Goal: Task Accomplishment & Management: Manage account settings

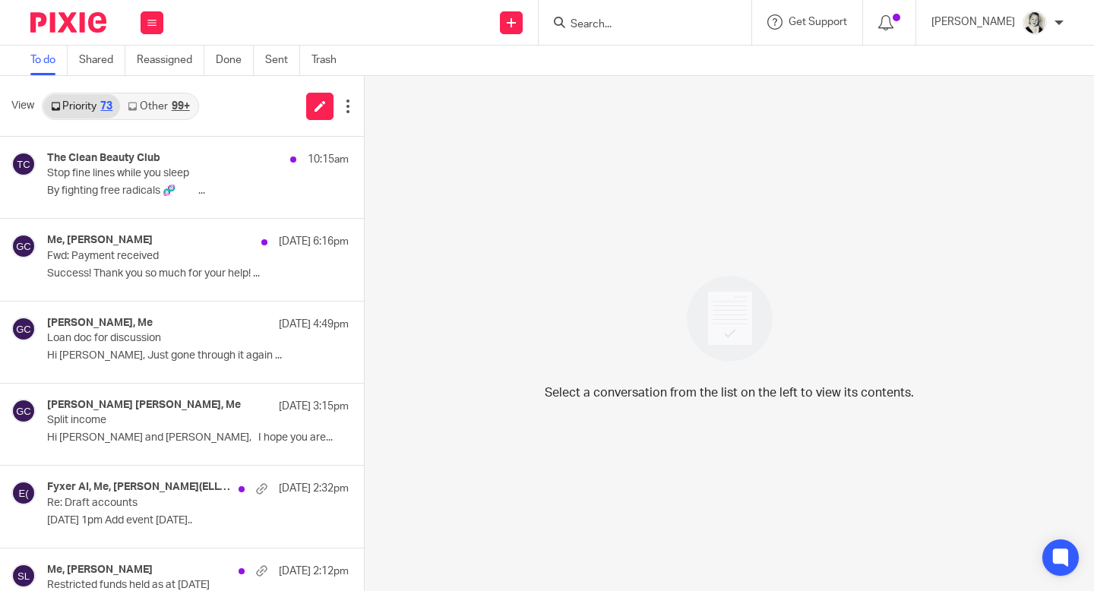
click at [153, 108] on link "Other 99+" at bounding box center [158, 106] width 77 height 24
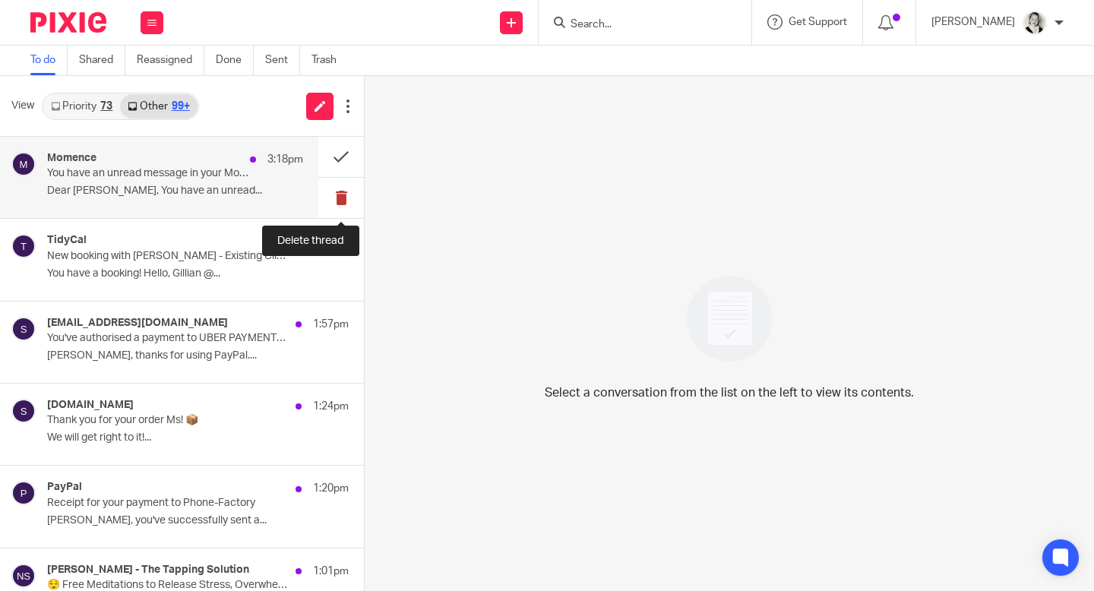
click at [347, 194] on button at bounding box center [341, 198] width 46 height 40
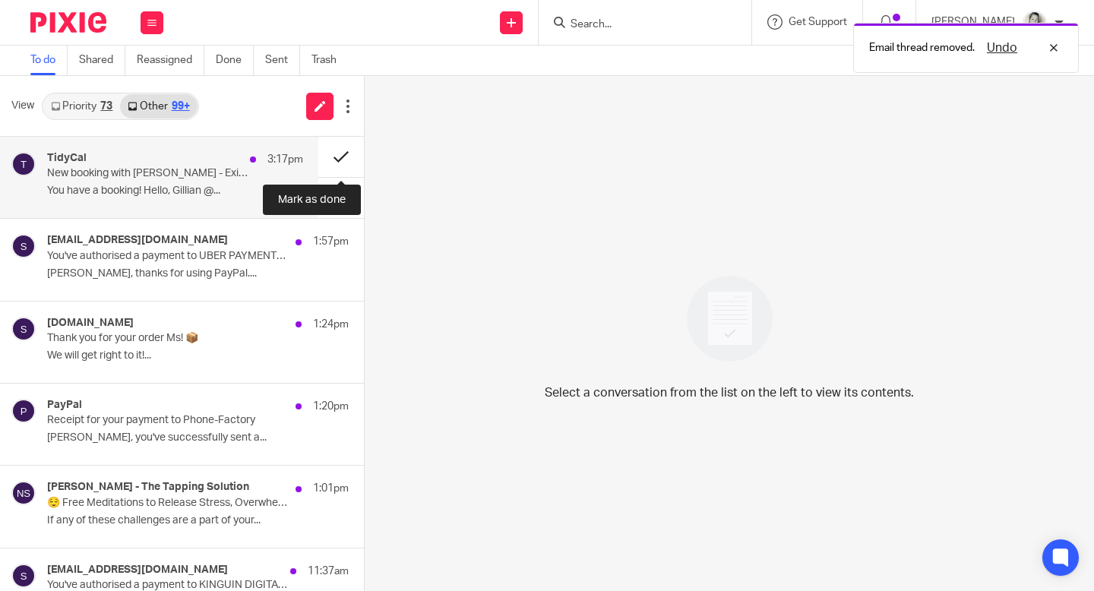
click at [338, 159] on button at bounding box center [341, 157] width 46 height 40
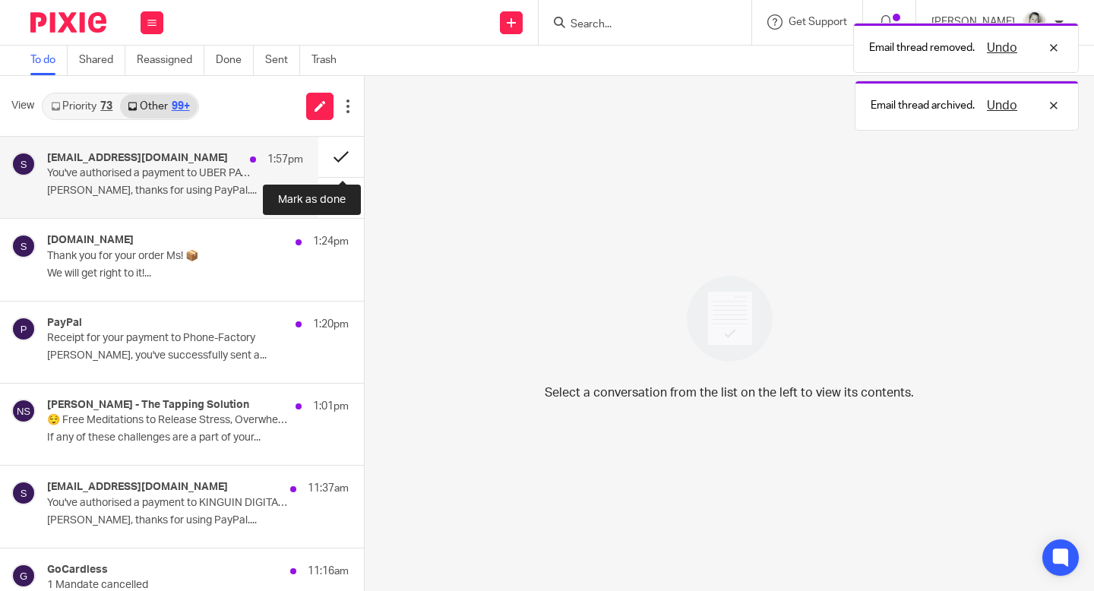
click at [336, 147] on button at bounding box center [341, 157] width 46 height 40
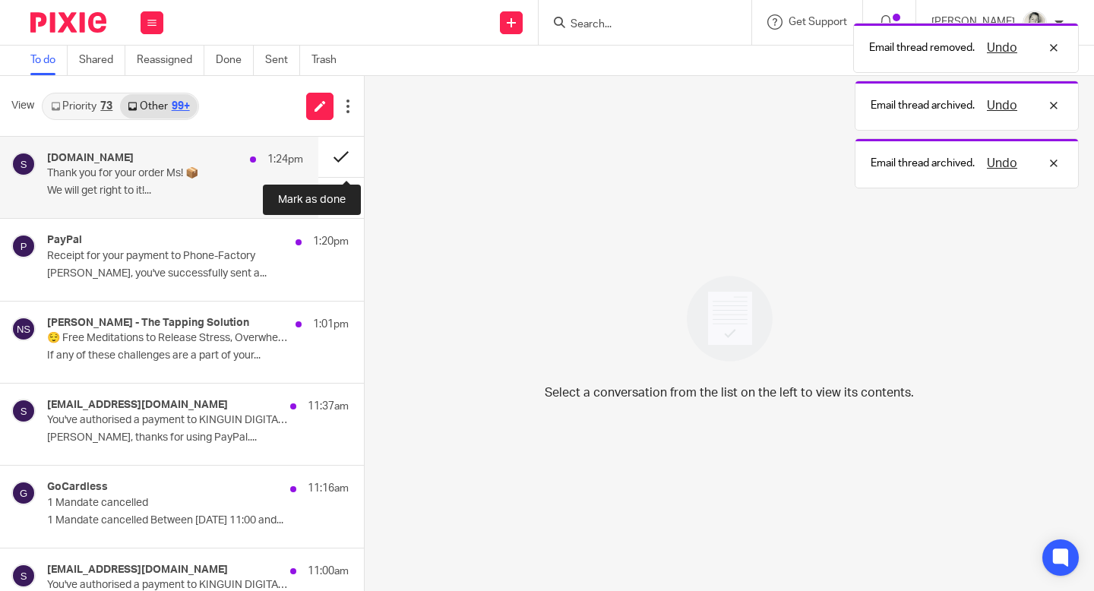
click at [336, 147] on button at bounding box center [341, 157] width 46 height 40
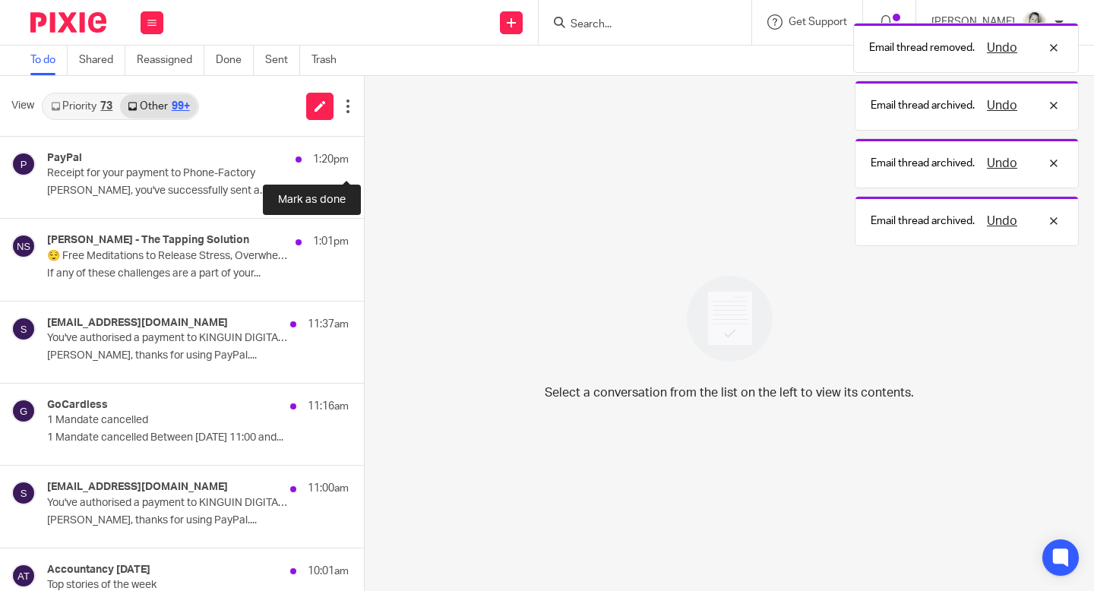
click at [364, 147] on button at bounding box center [370, 157] width 12 height 40
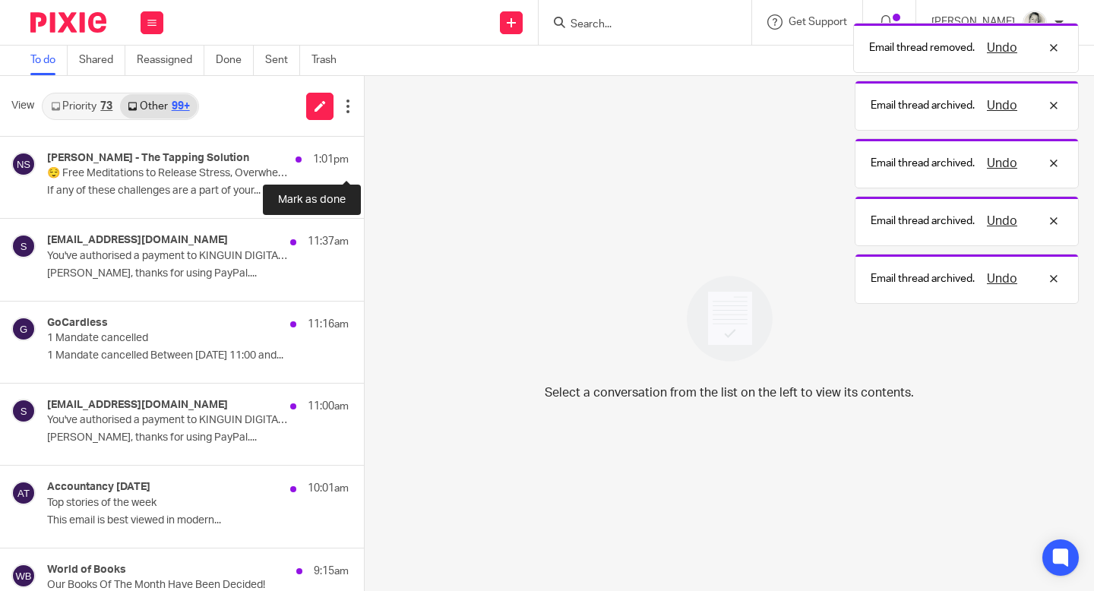
click at [364, 147] on button at bounding box center [370, 157] width 12 height 40
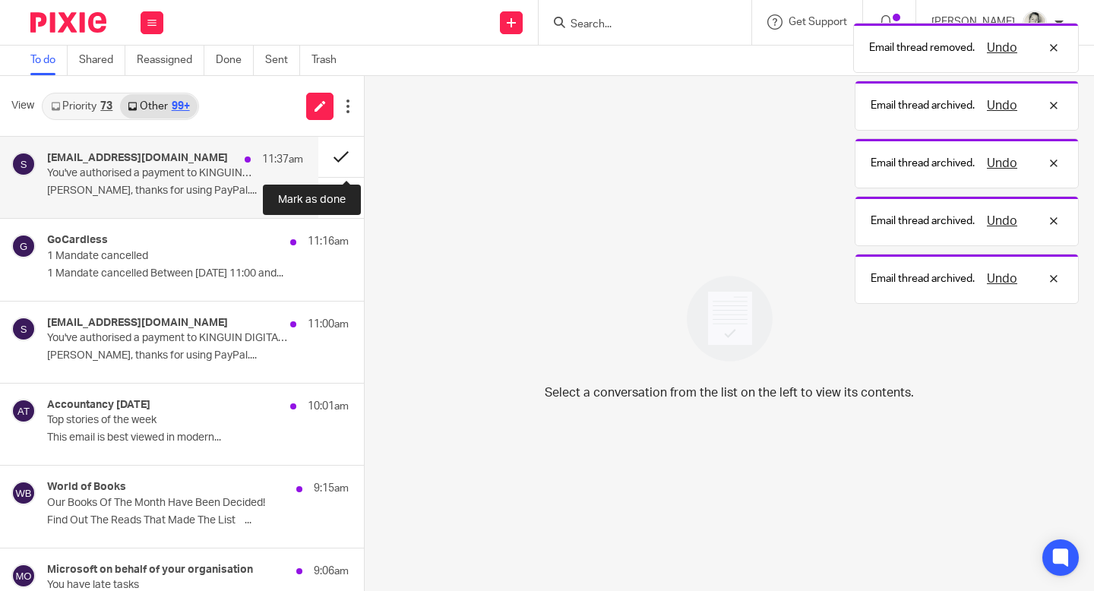
click at [336, 147] on button at bounding box center [341, 157] width 46 height 40
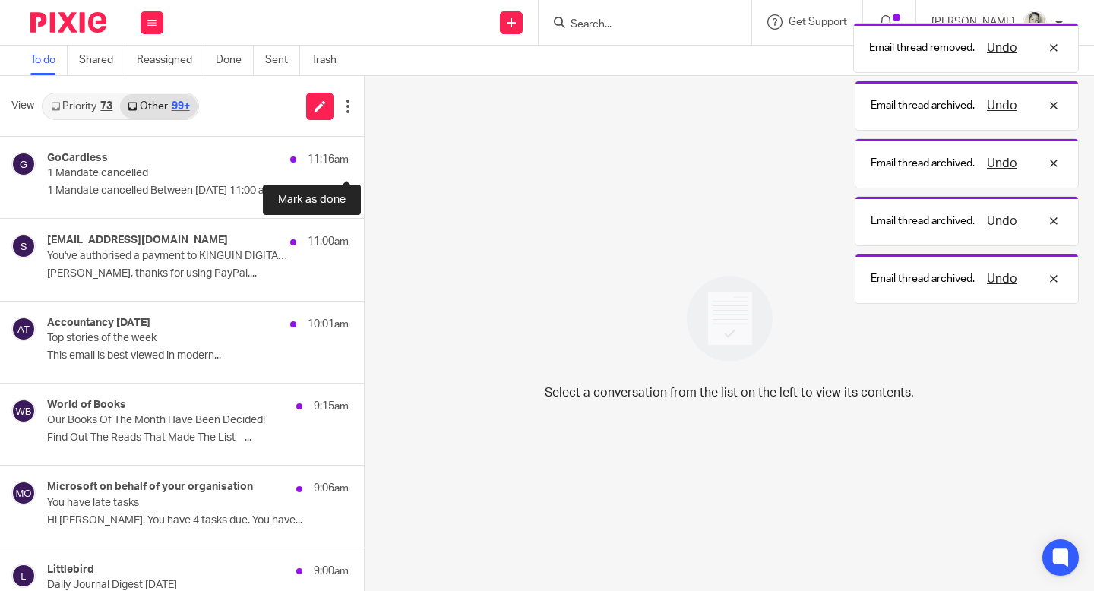
click at [364, 147] on button at bounding box center [370, 157] width 12 height 40
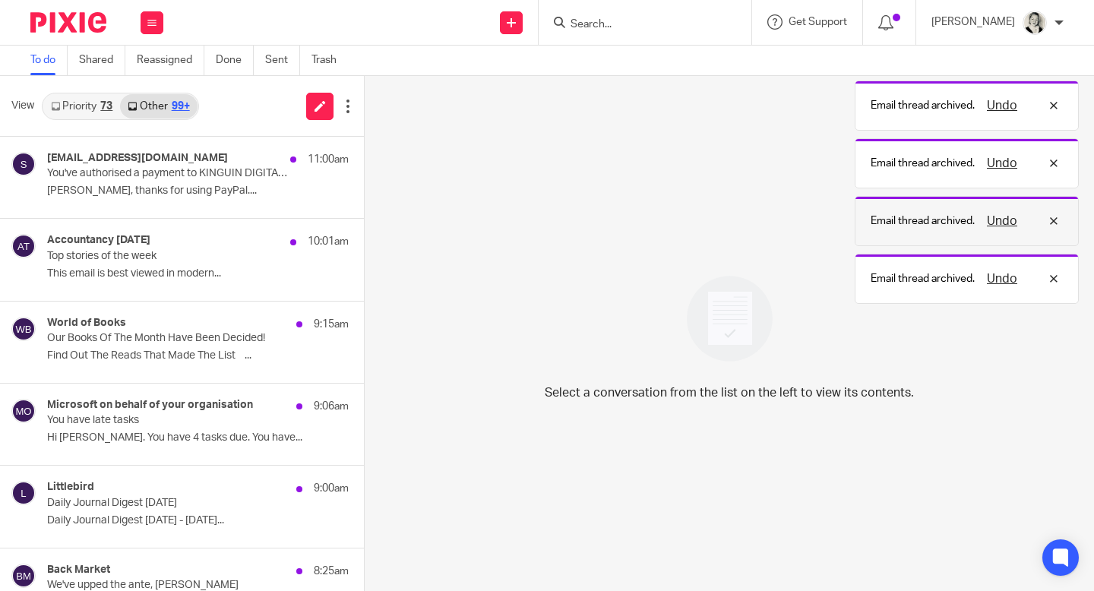
click at [537, 222] on button "Undo" at bounding box center [1002, 221] width 40 height 18
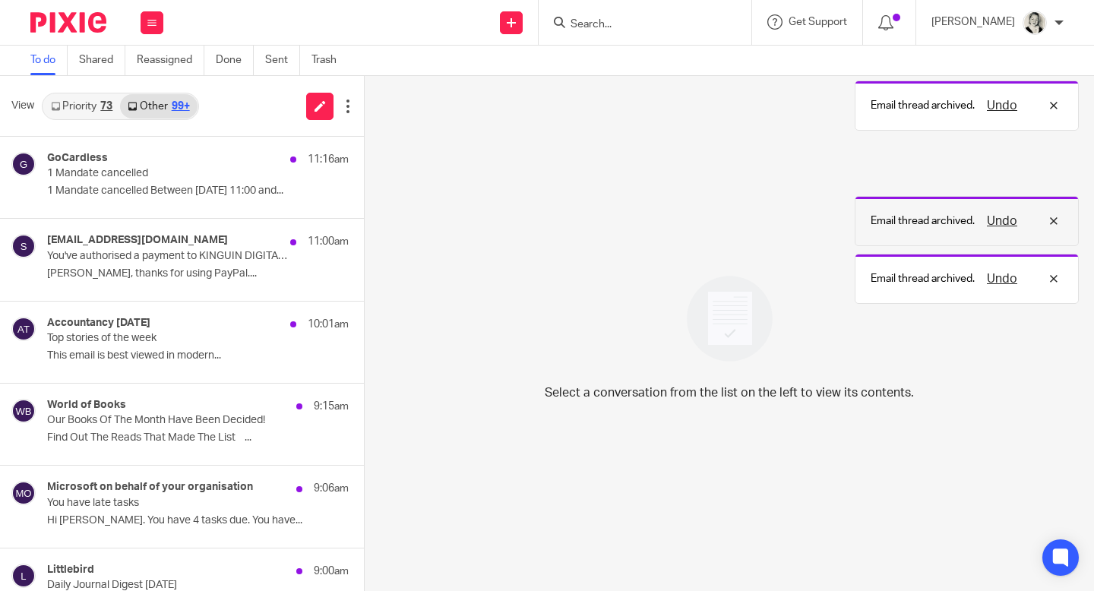
click at [537, 217] on div "Email thread archived. Undo Email thread archived. Undo Email thread archived. …" at bounding box center [813, 159] width 532 height 289
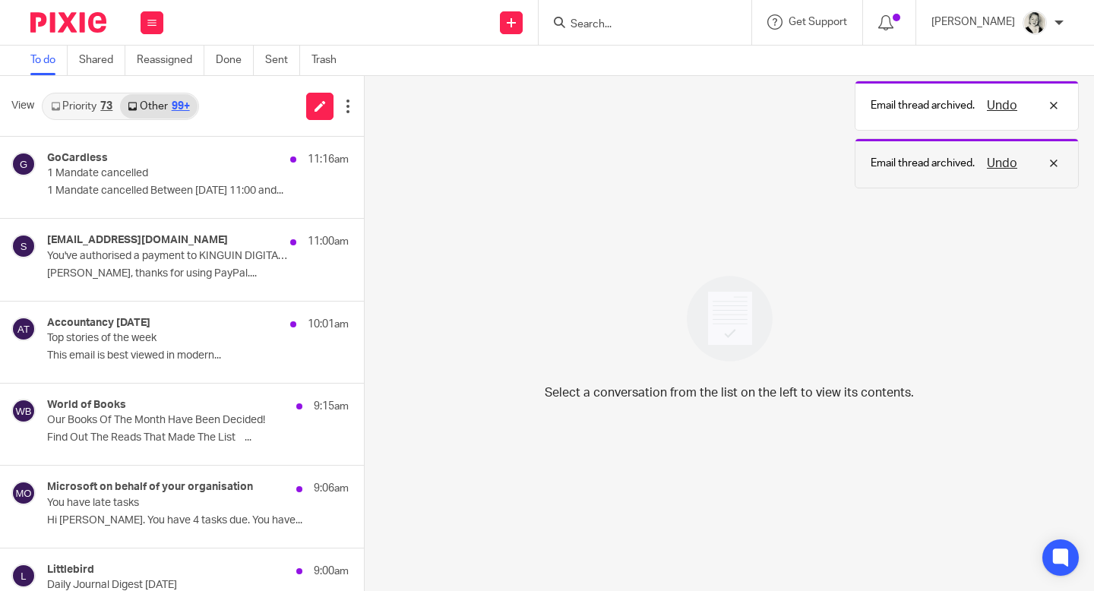
click at [537, 173] on div "Email thread archived. Undo" at bounding box center [967, 163] width 224 height 50
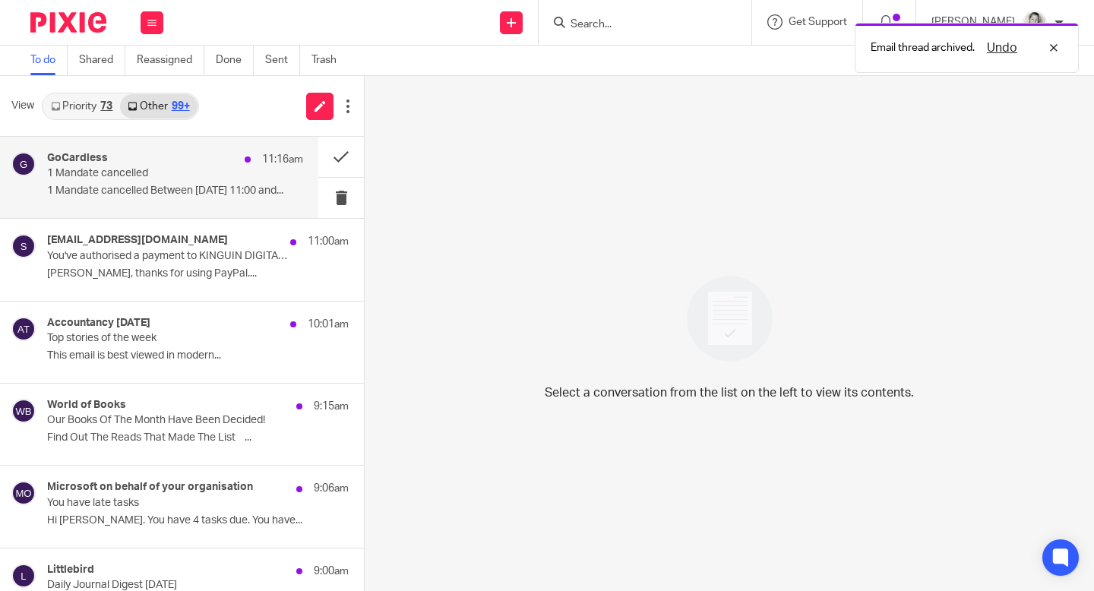
click at [160, 185] on p "1 Mandate cancelled Between 22 Aug, 11:00 and..." at bounding box center [175, 191] width 256 height 13
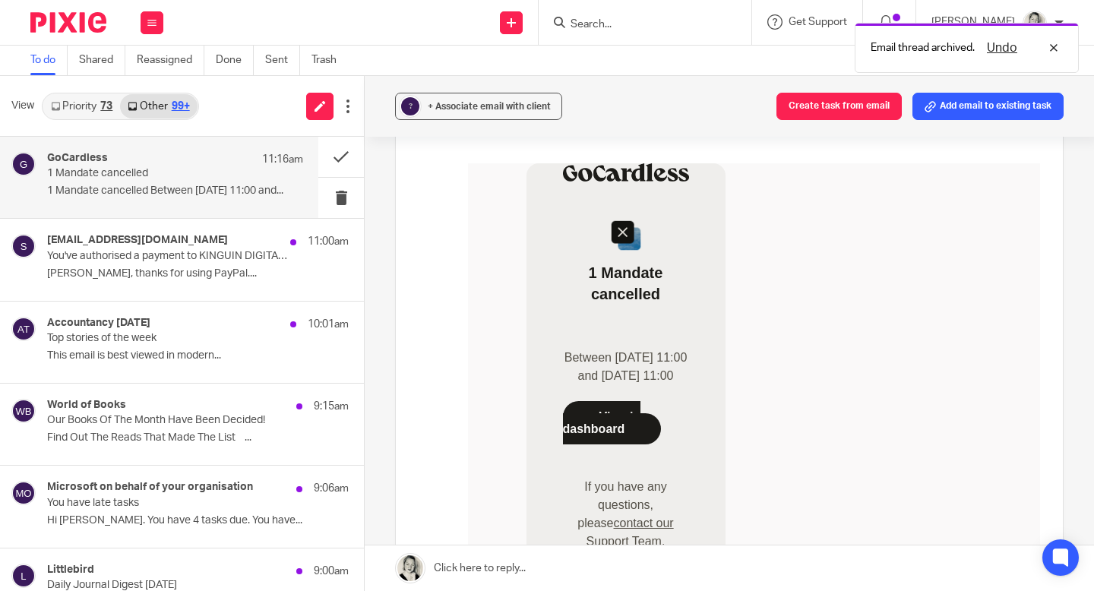
scroll to position [253, 0]
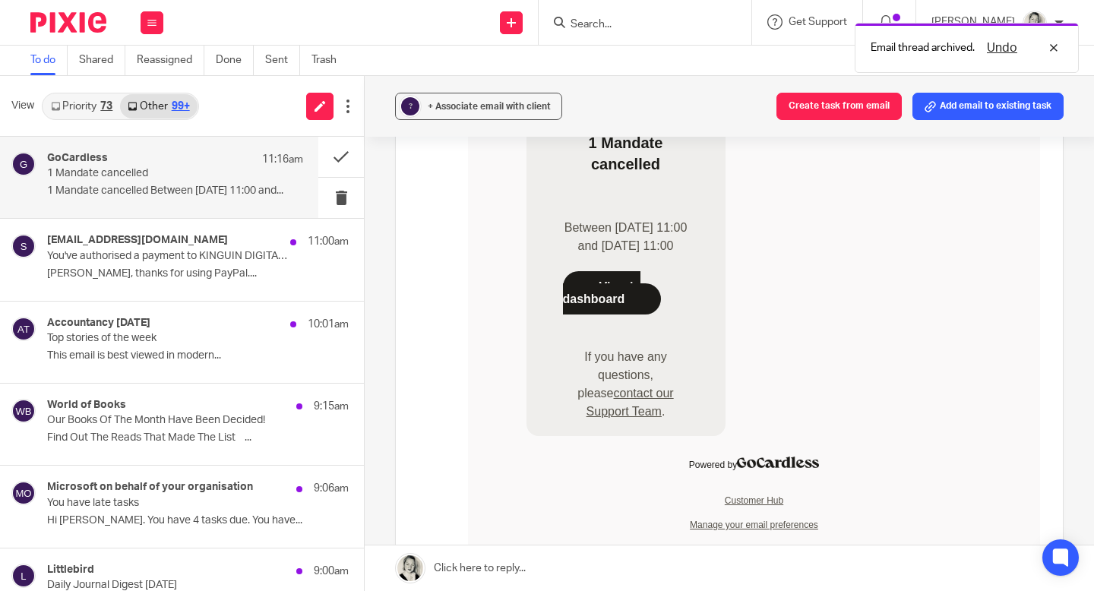
click at [537, 297] on link "View in dashboard" at bounding box center [612, 292] width 99 height 43
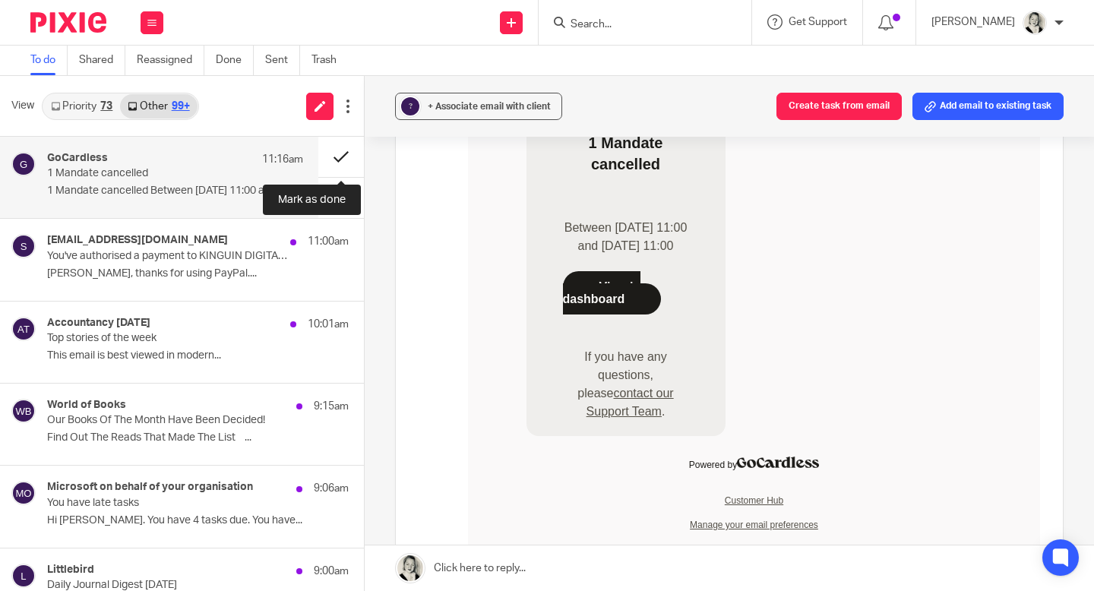
click at [340, 154] on button at bounding box center [341, 157] width 46 height 40
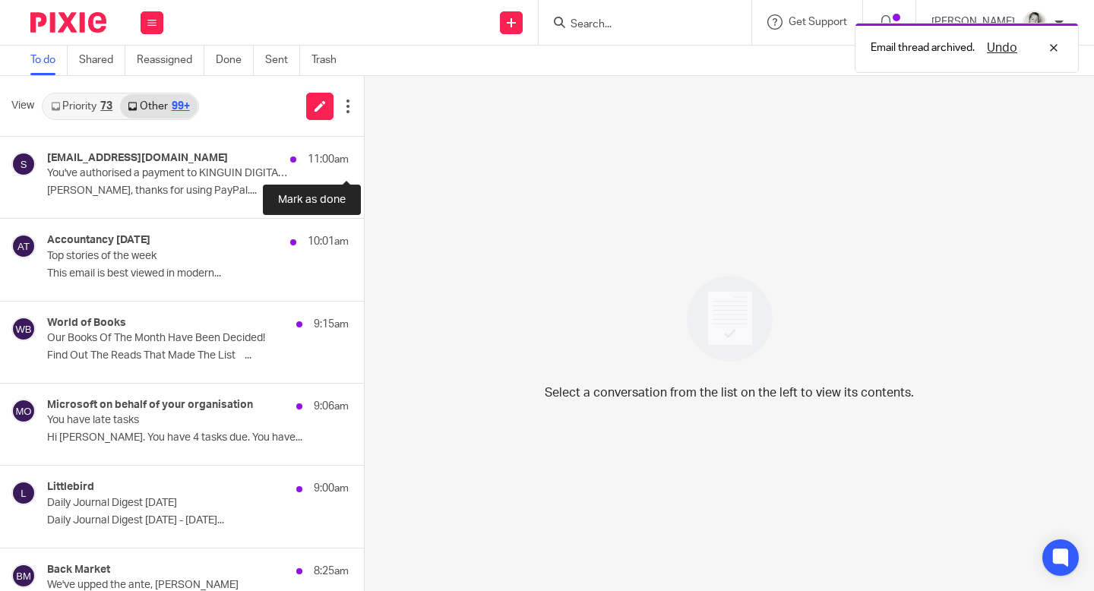
click at [364, 154] on button at bounding box center [370, 157] width 12 height 40
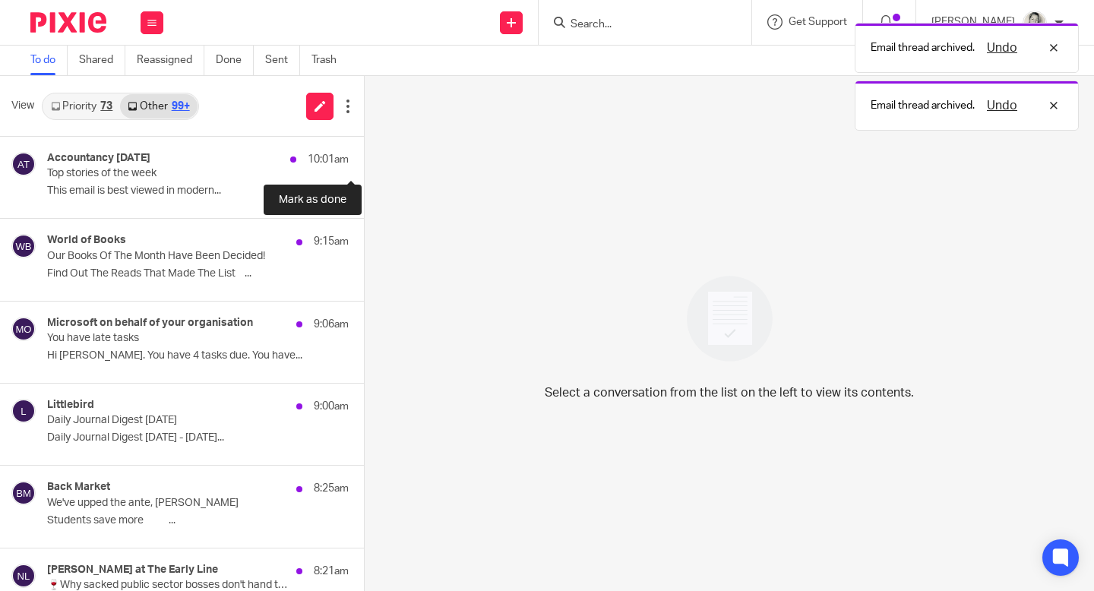
click at [364, 154] on button at bounding box center [370, 157] width 12 height 40
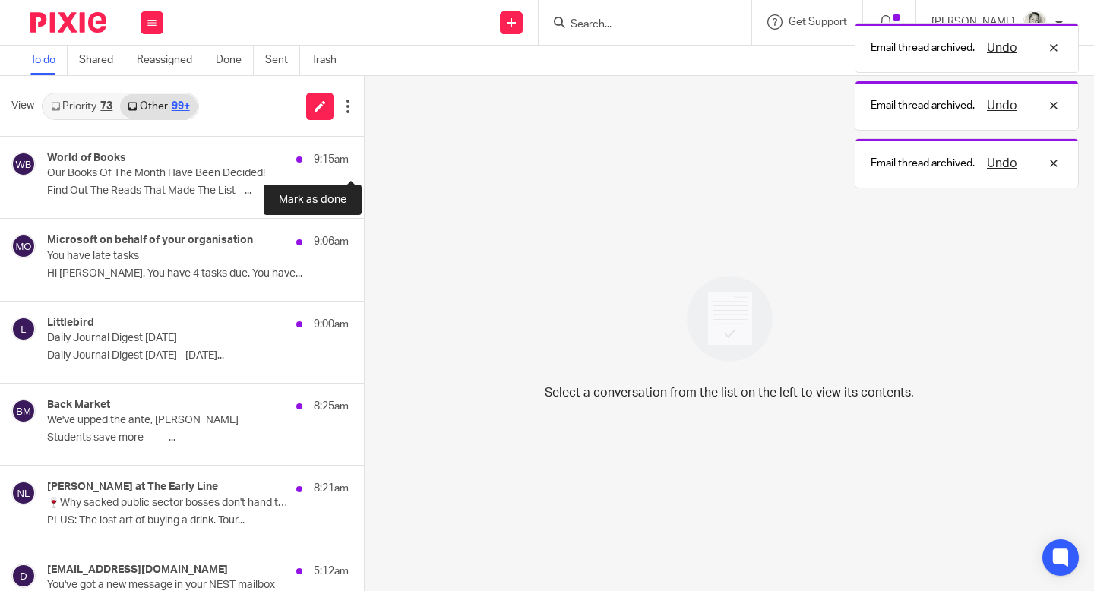
click at [364, 154] on button at bounding box center [370, 157] width 12 height 40
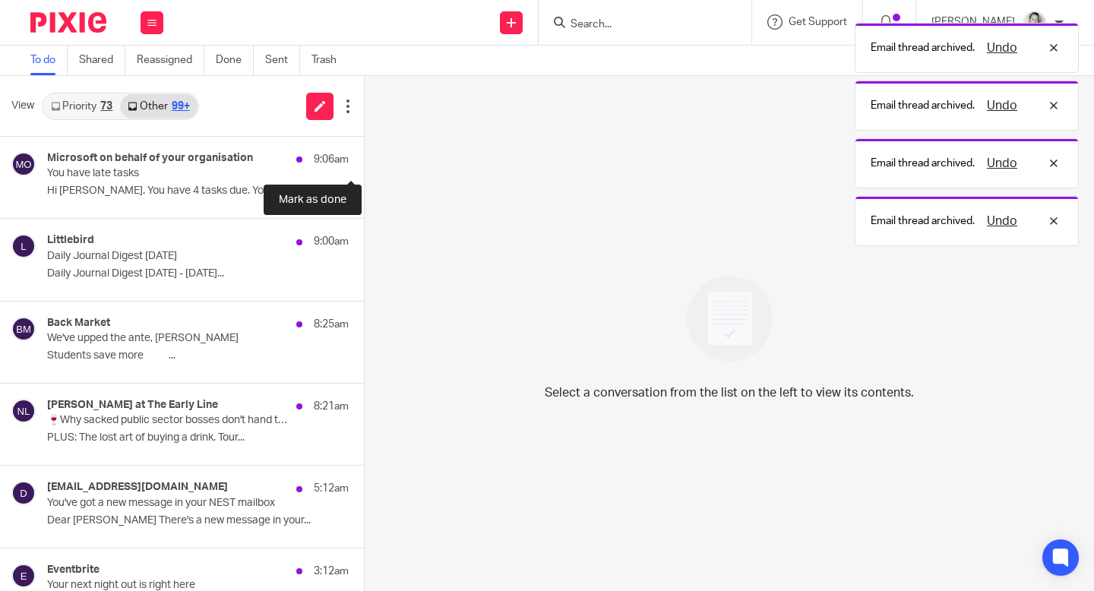
click at [364, 154] on button at bounding box center [370, 157] width 12 height 40
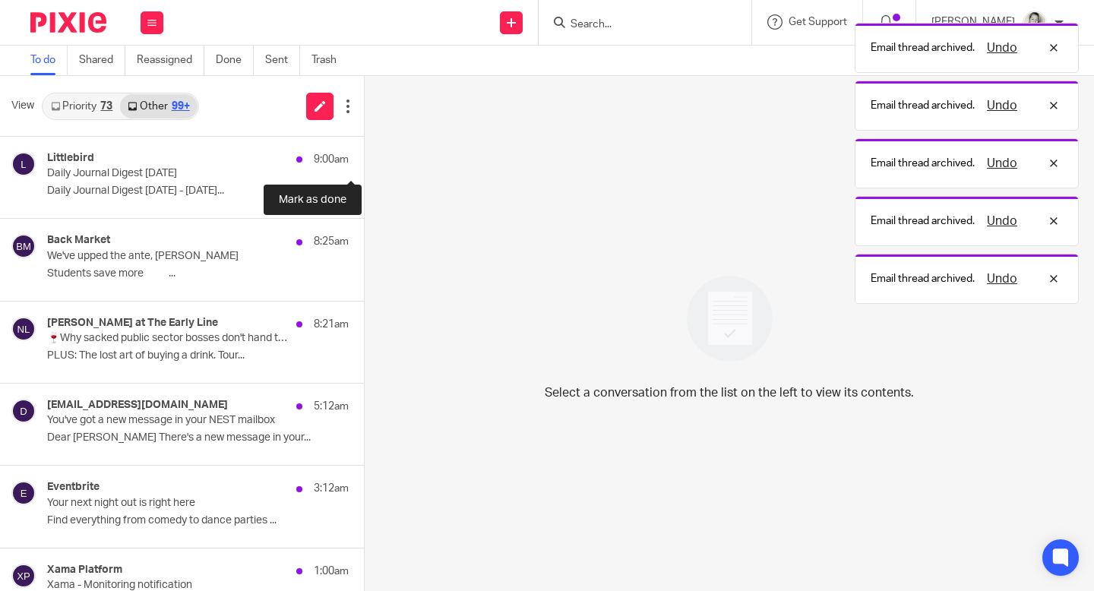
click at [364, 154] on button at bounding box center [370, 157] width 12 height 40
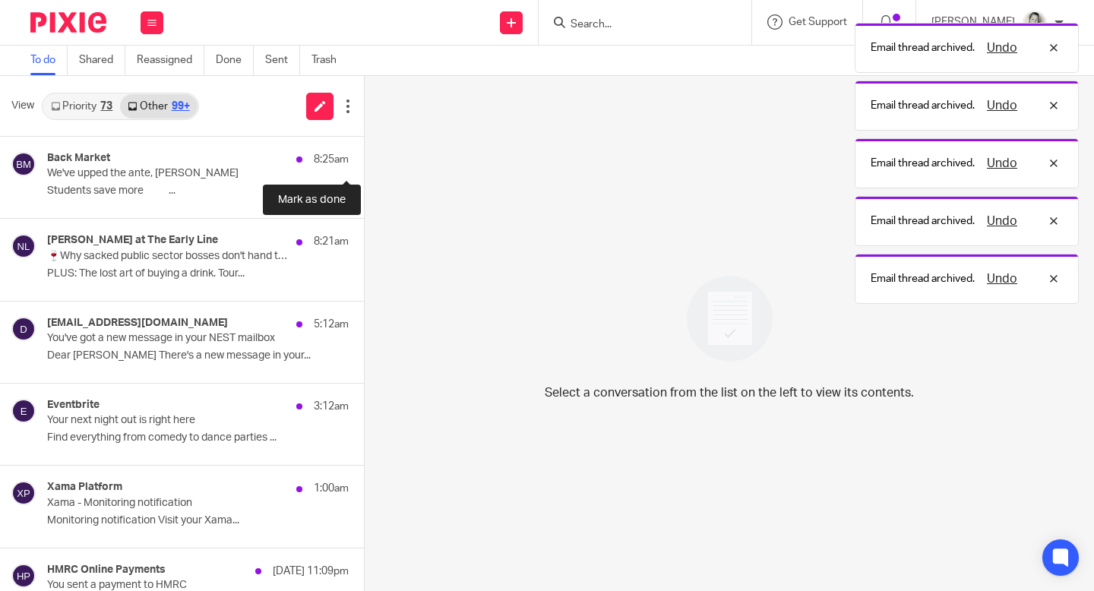
click at [364, 154] on button at bounding box center [370, 157] width 12 height 40
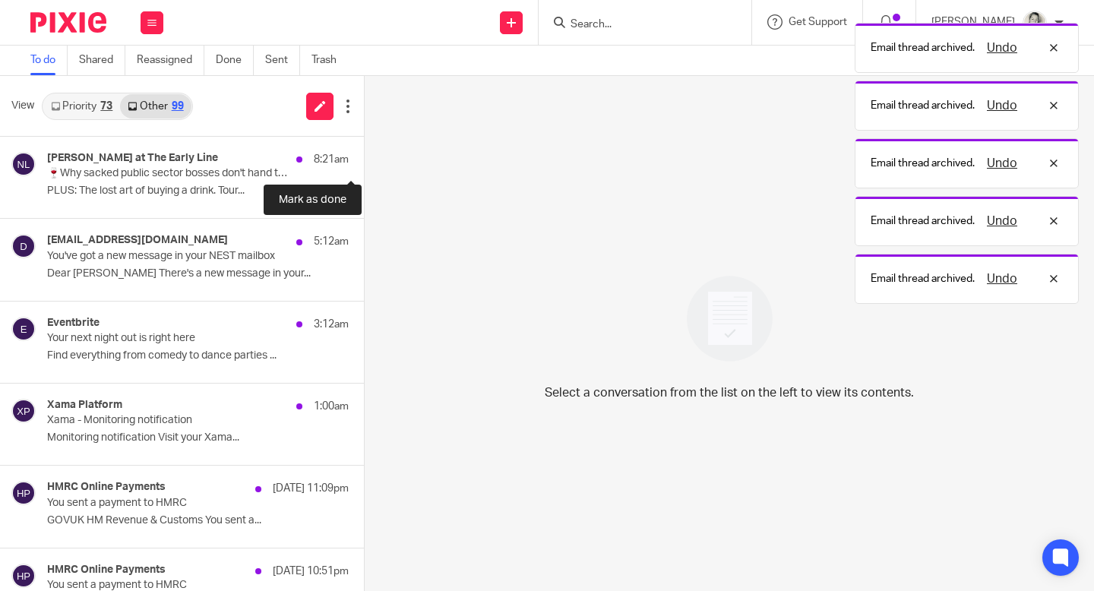
click at [364, 154] on button at bounding box center [370, 157] width 12 height 40
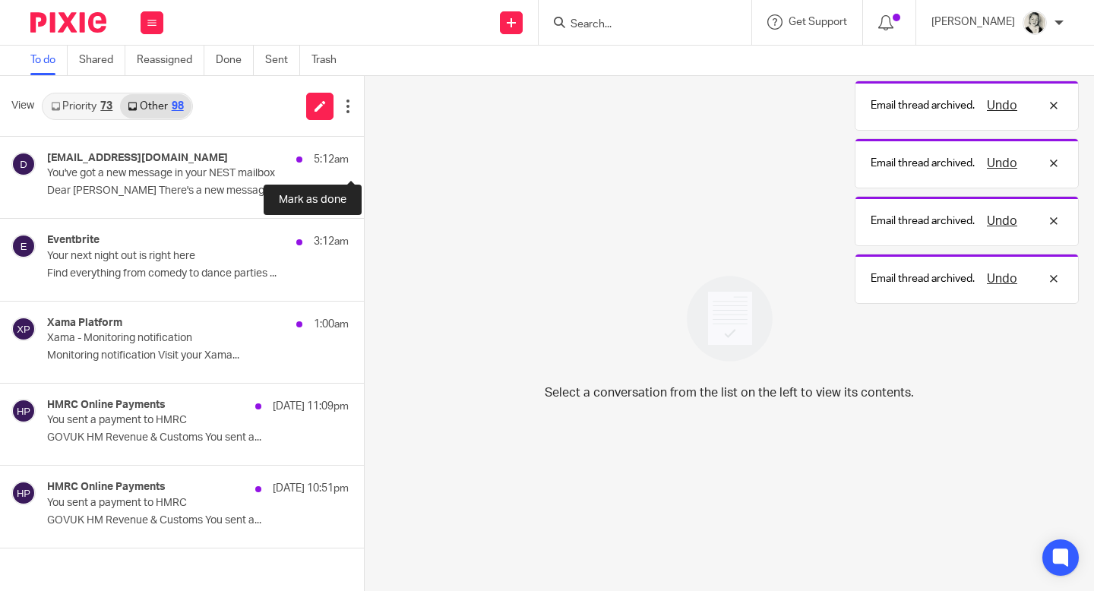
click at [364, 154] on button at bounding box center [370, 157] width 12 height 40
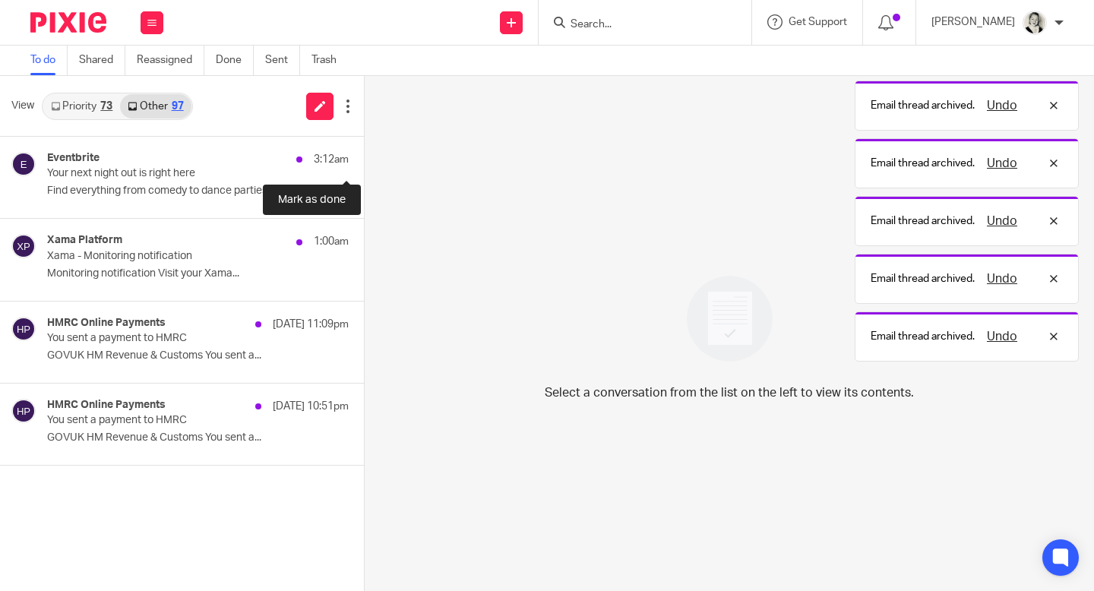
click at [364, 154] on button at bounding box center [370, 157] width 12 height 40
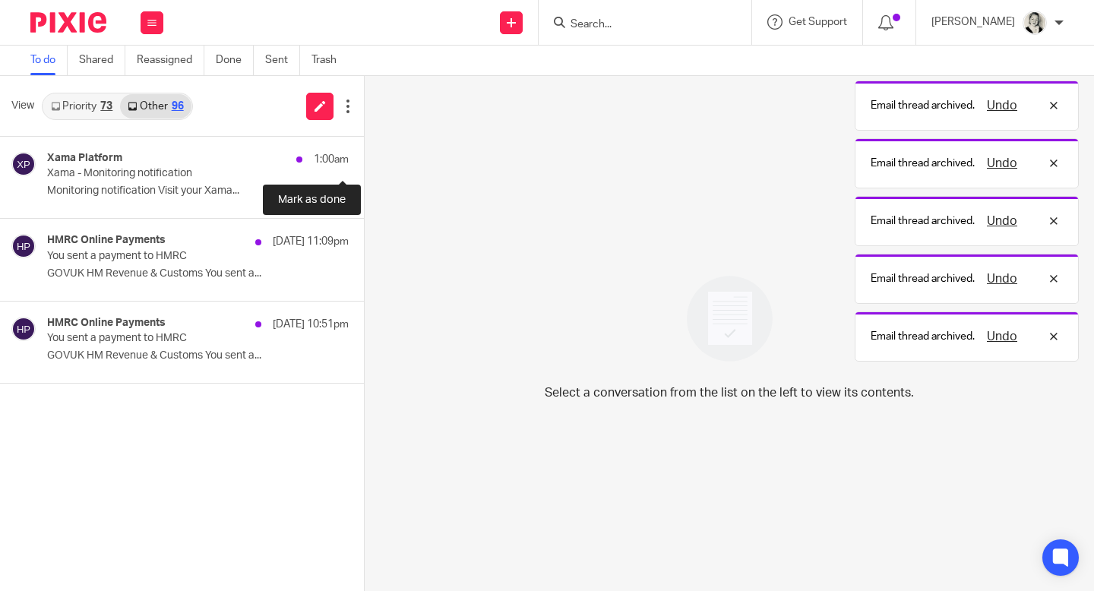
click at [364, 154] on button at bounding box center [370, 157] width 12 height 40
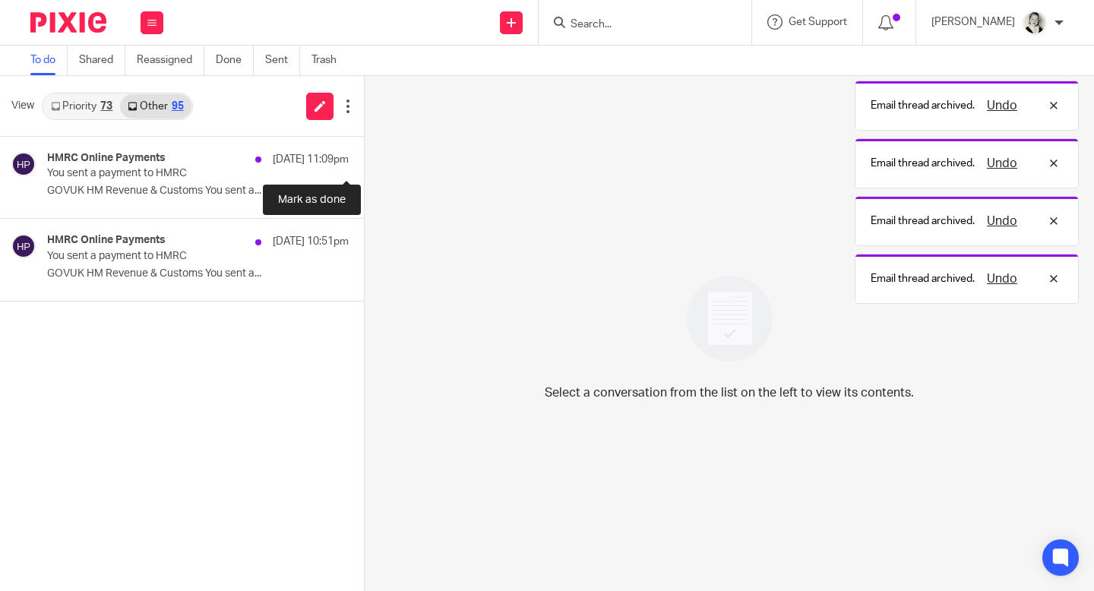
click at [364, 154] on button at bounding box center [370, 157] width 12 height 40
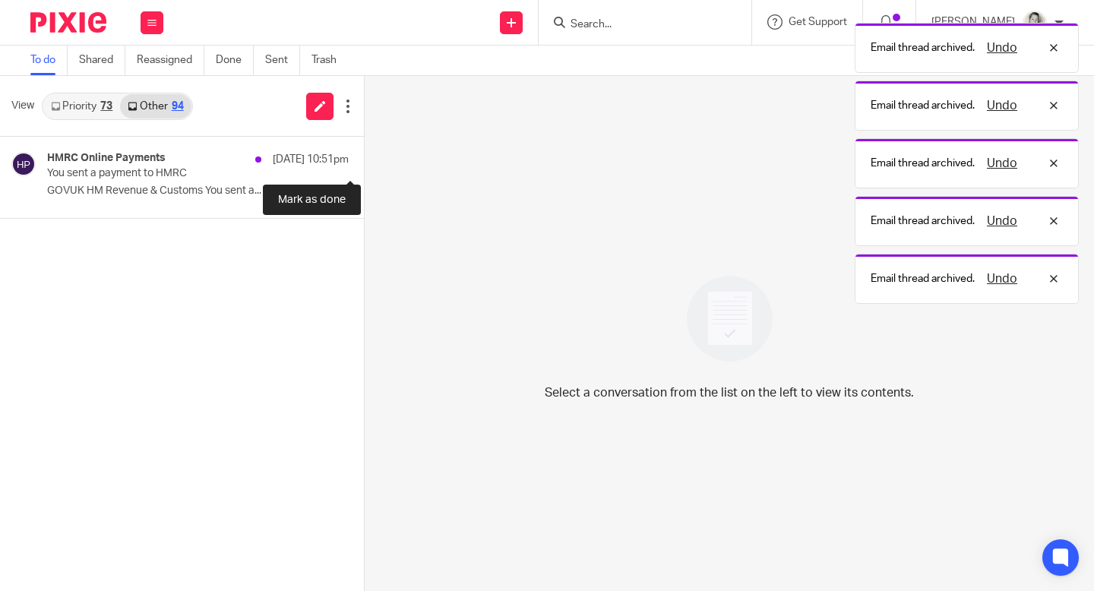
click at [364, 154] on button at bounding box center [370, 157] width 12 height 40
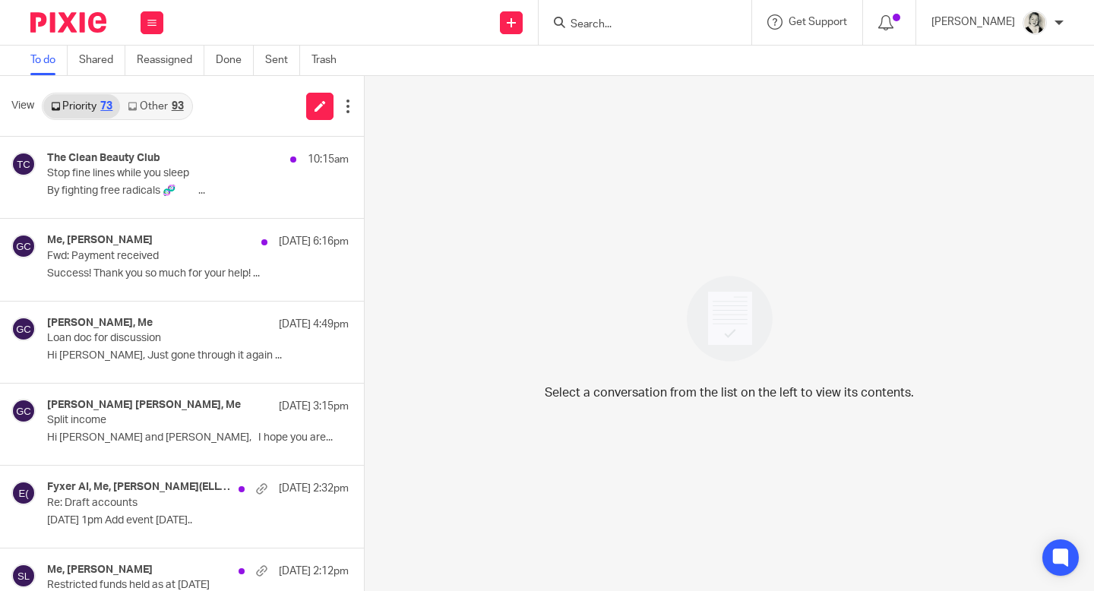
click at [175, 112] on link "Other 93" at bounding box center [155, 106] width 71 height 24
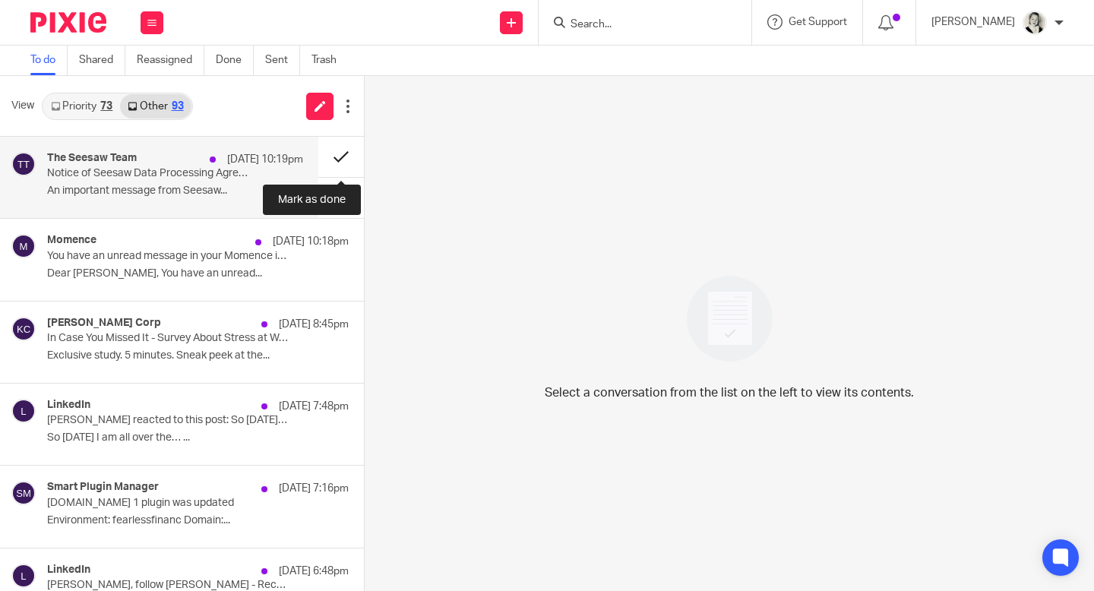
click at [337, 150] on button at bounding box center [341, 157] width 46 height 40
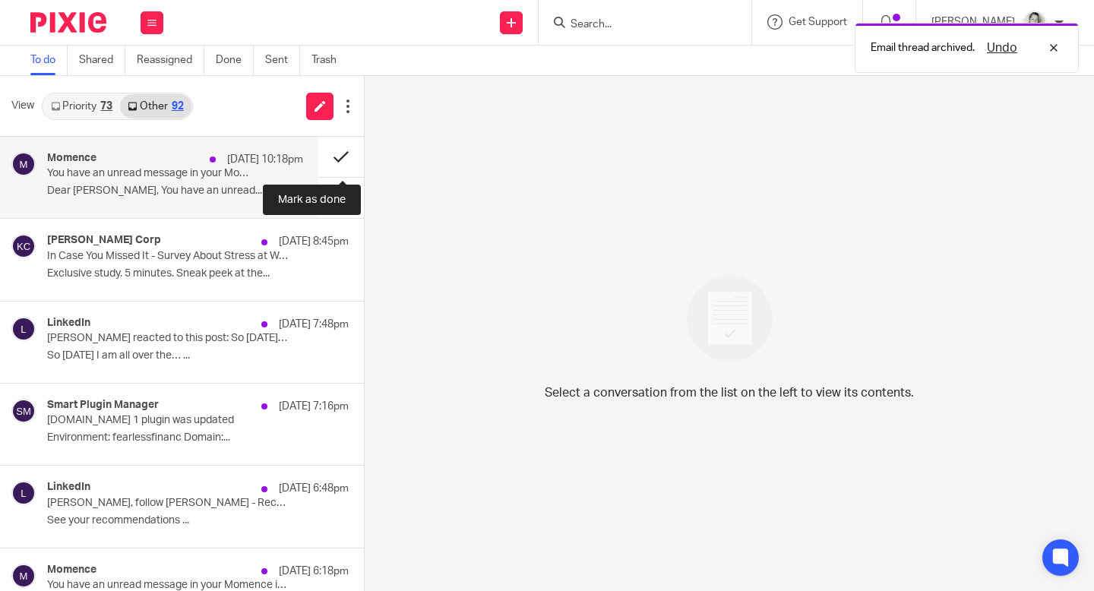
click at [337, 151] on button at bounding box center [341, 157] width 46 height 40
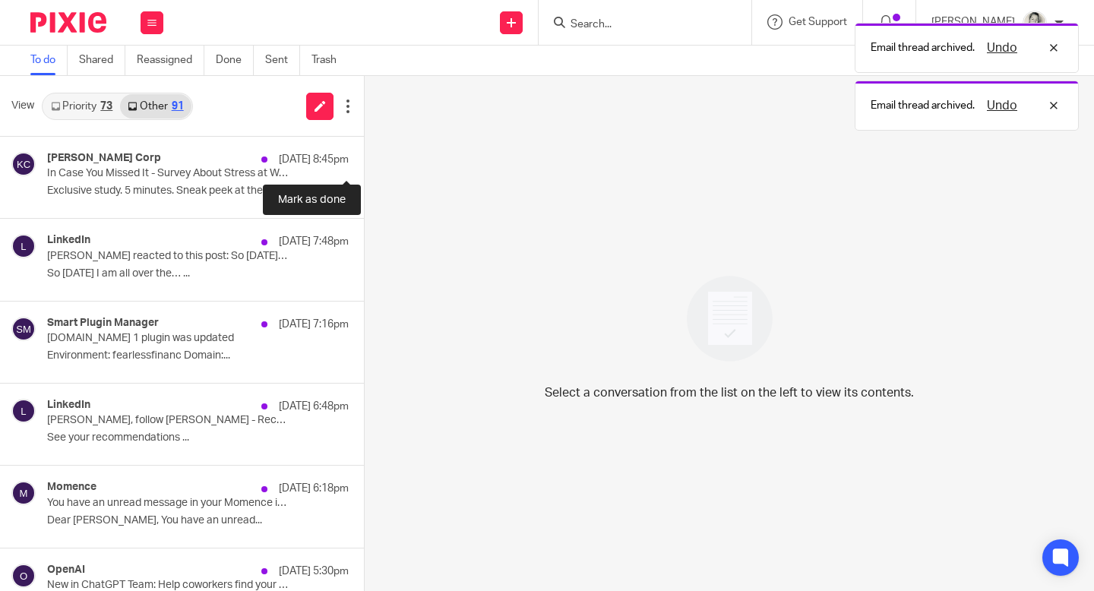
click at [364, 151] on button at bounding box center [370, 157] width 12 height 40
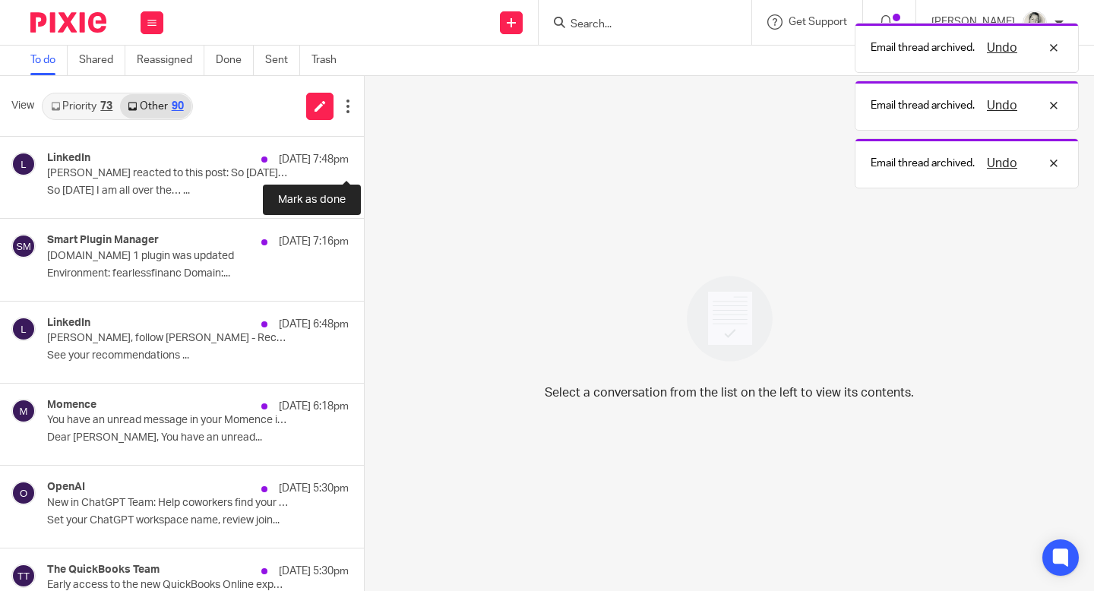
click at [364, 151] on button at bounding box center [370, 157] width 12 height 40
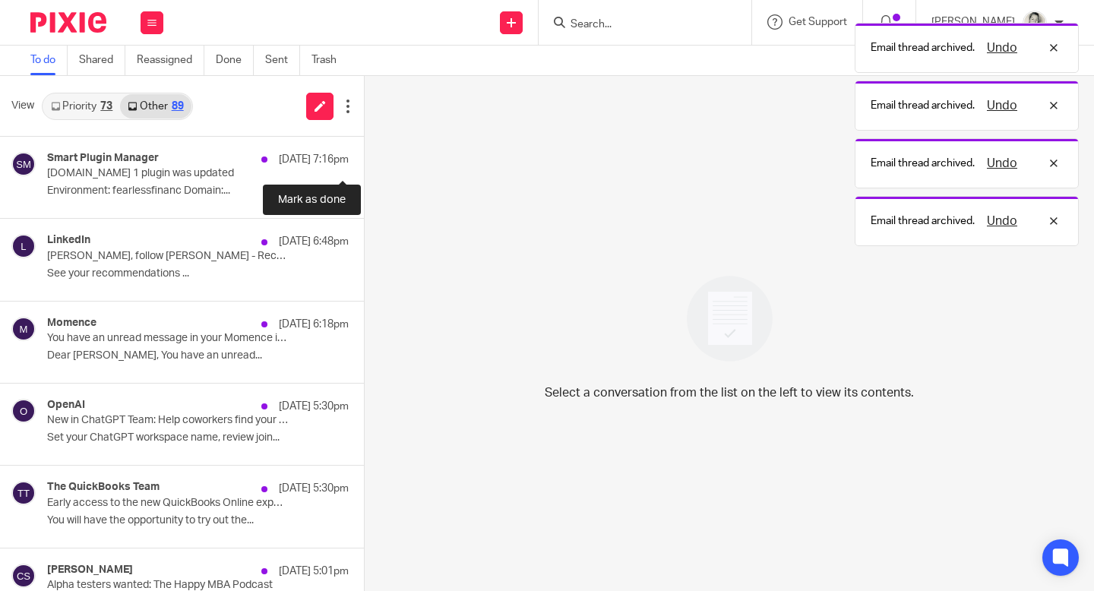
click at [364, 151] on button at bounding box center [370, 157] width 12 height 40
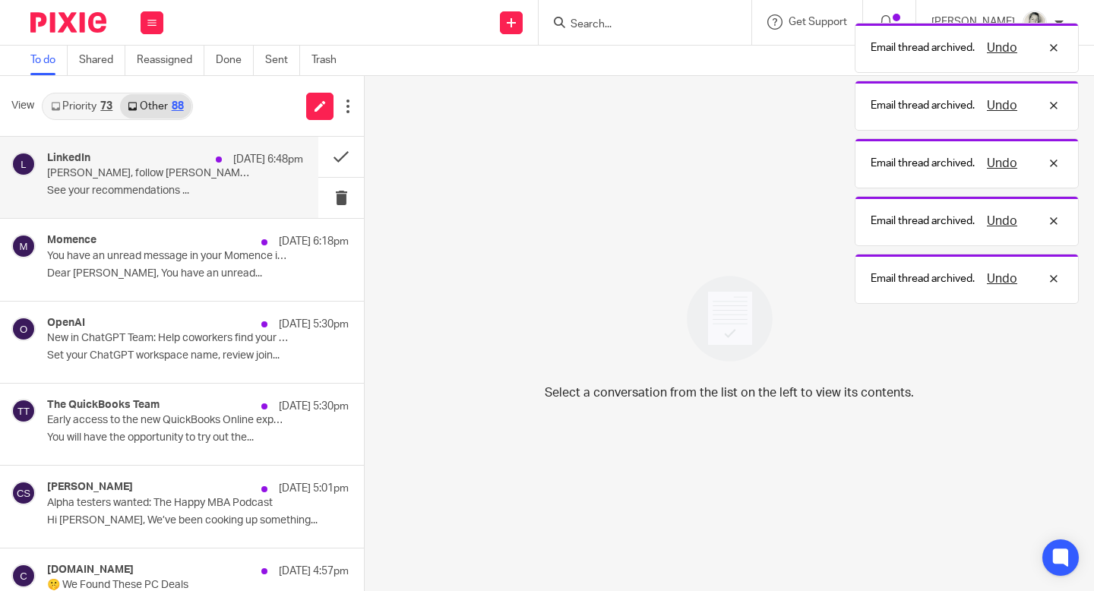
click at [207, 172] on p "[PERSON_NAME], follow [PERSON_NAME] - Recruitment Business Partner at Rockford …" at bounding box center [149, 173] width 205 height 13
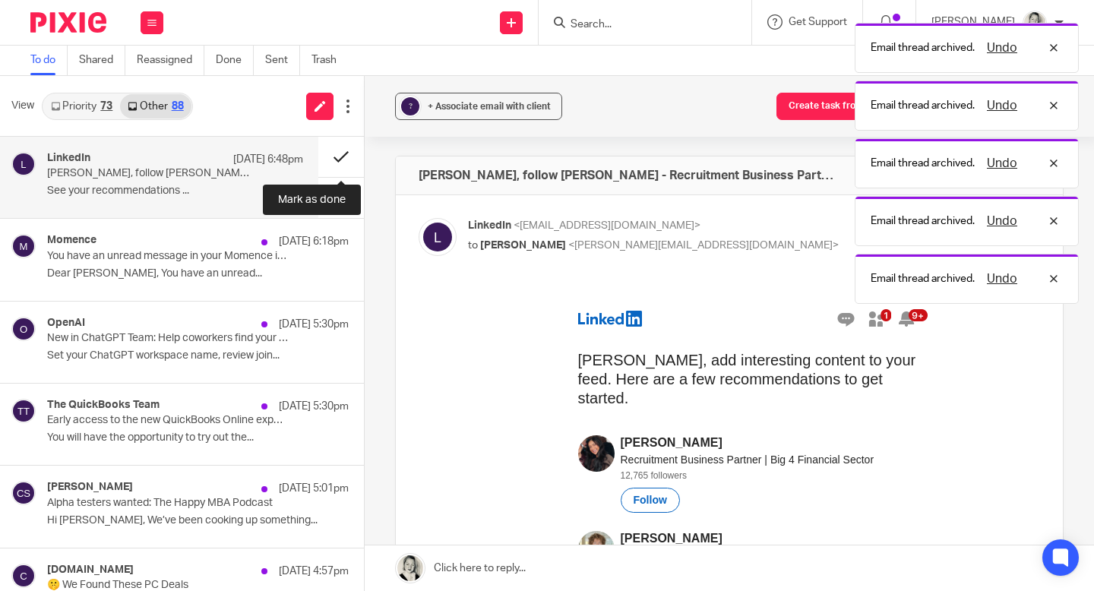
click at [342, 150] on button at bounding box center [341, 157] width 46 height 40
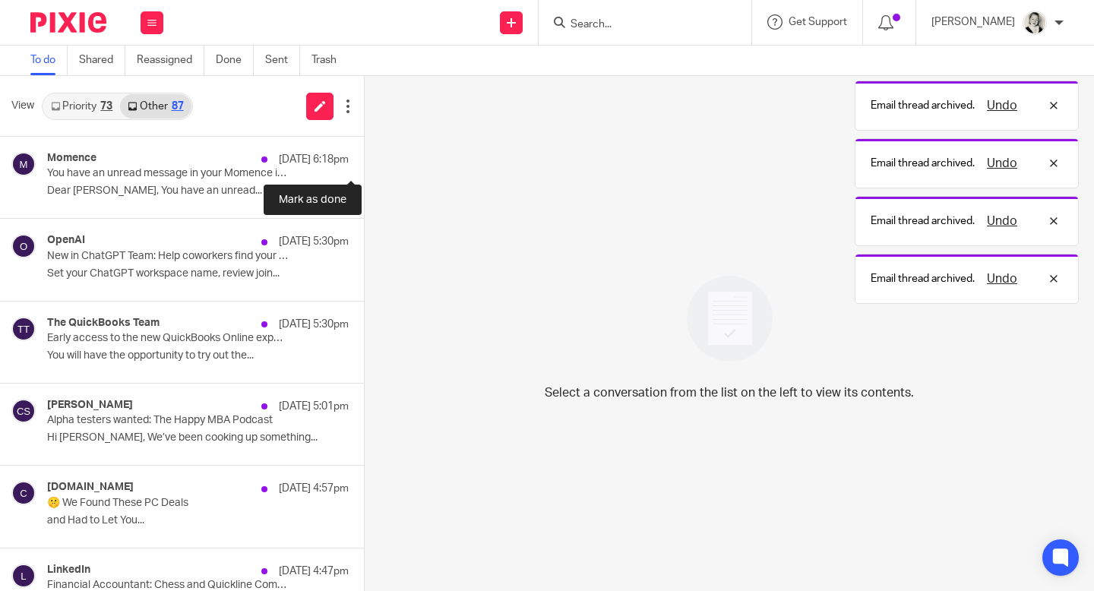
click at [364, 150] on button at bounding box center [370, 157] width 12 height 40
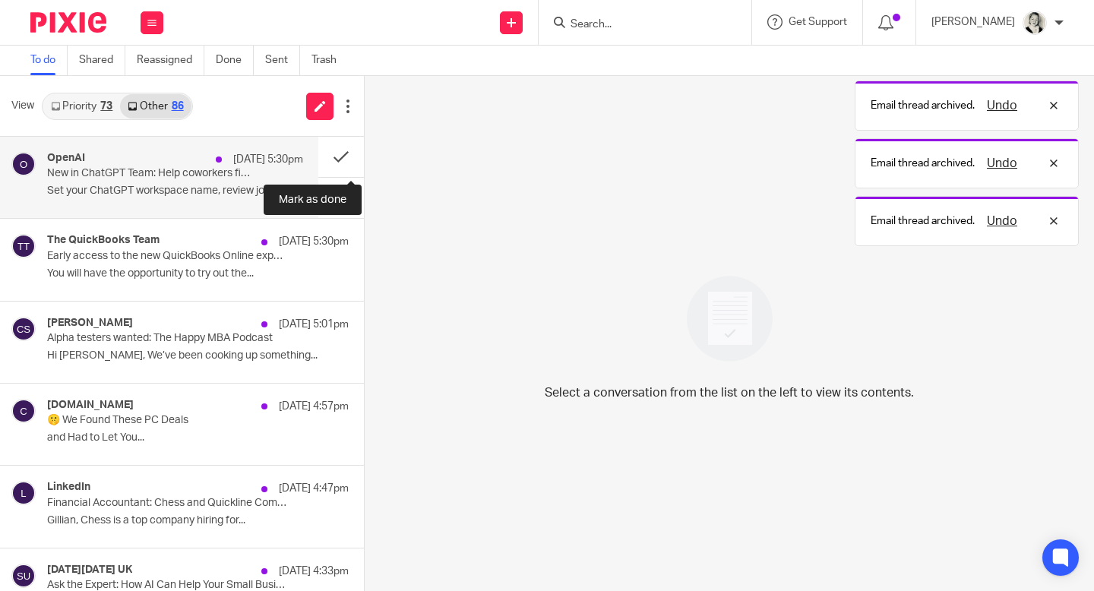
click at [243, 171] on p "New in ChatGPT Team: Help coworkers find your workspace [Action encouraged]" at bounding box center [149, 173] width 205 height 13
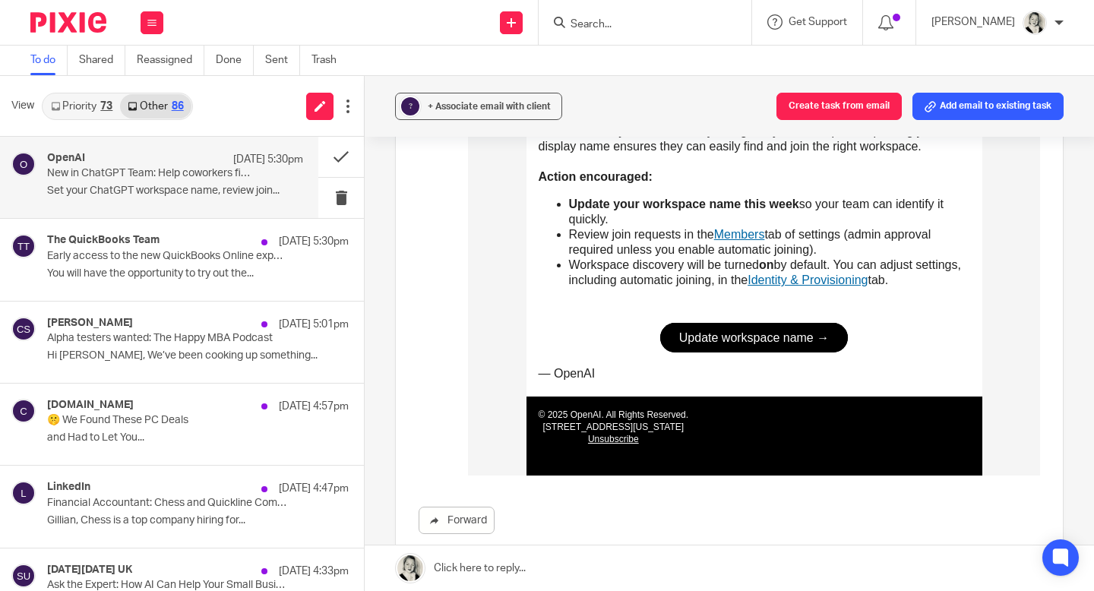
scroll to position [393, 0]
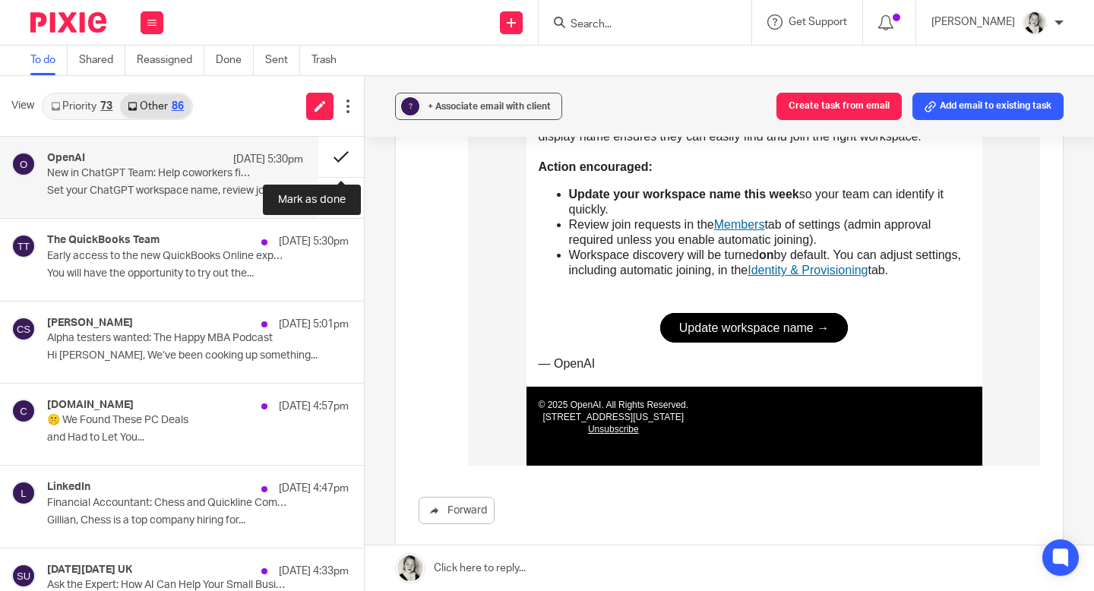
click at [339, 144] on button at bounding box center [341, 157] width 46 height 40
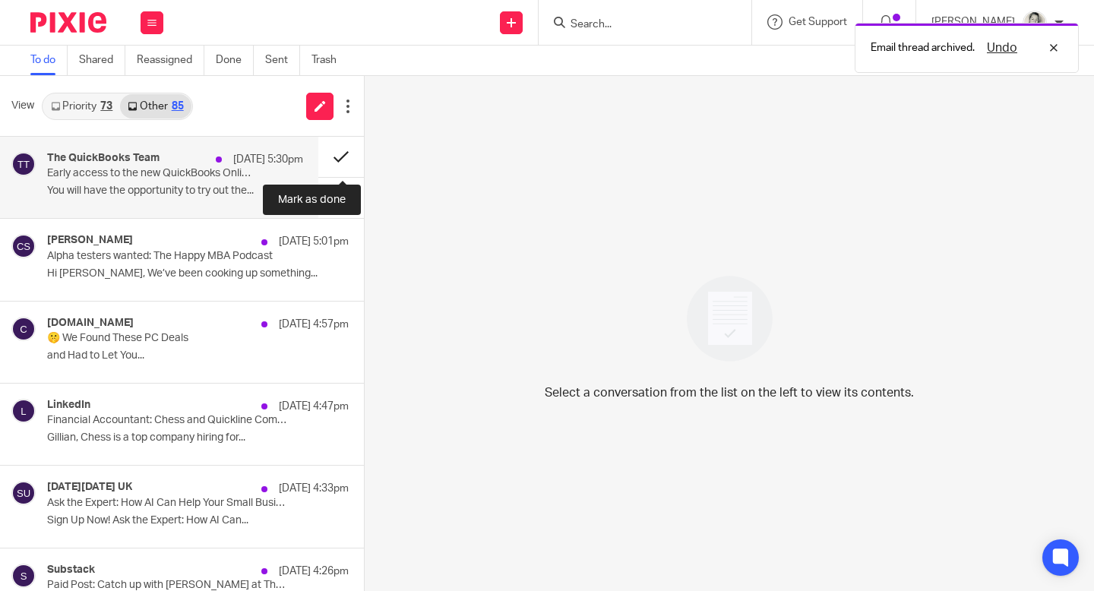
click at [339, 145] on button at bounding box center [341, 157] width 46 height 40
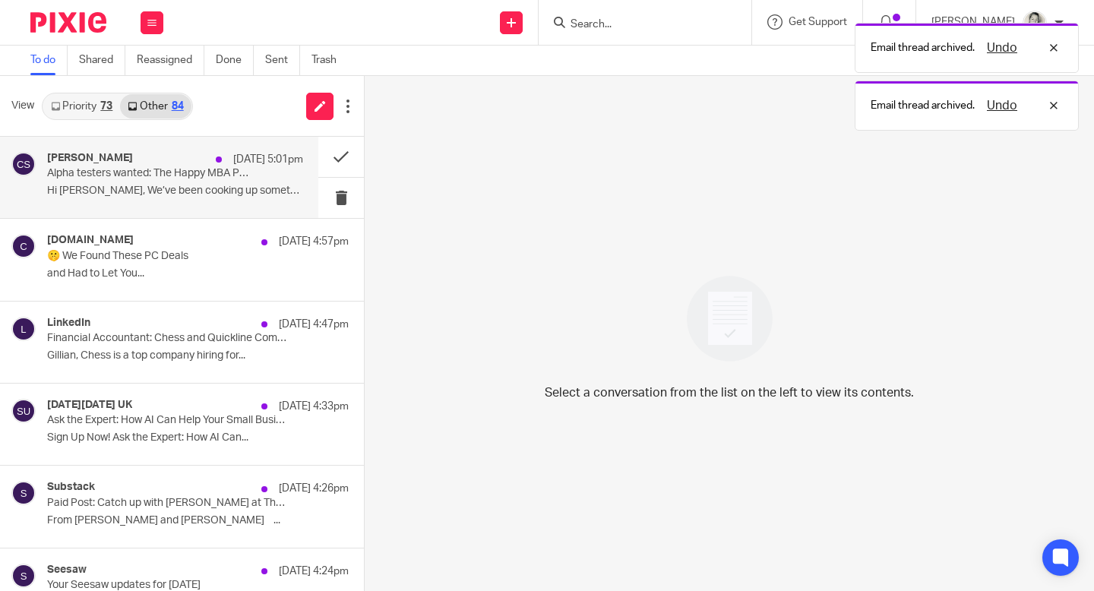
click at [206, 171] on p "Alpha testers wanted: The Happy MBA Podcast" at bounding box center [149, 173] width 205 height 13
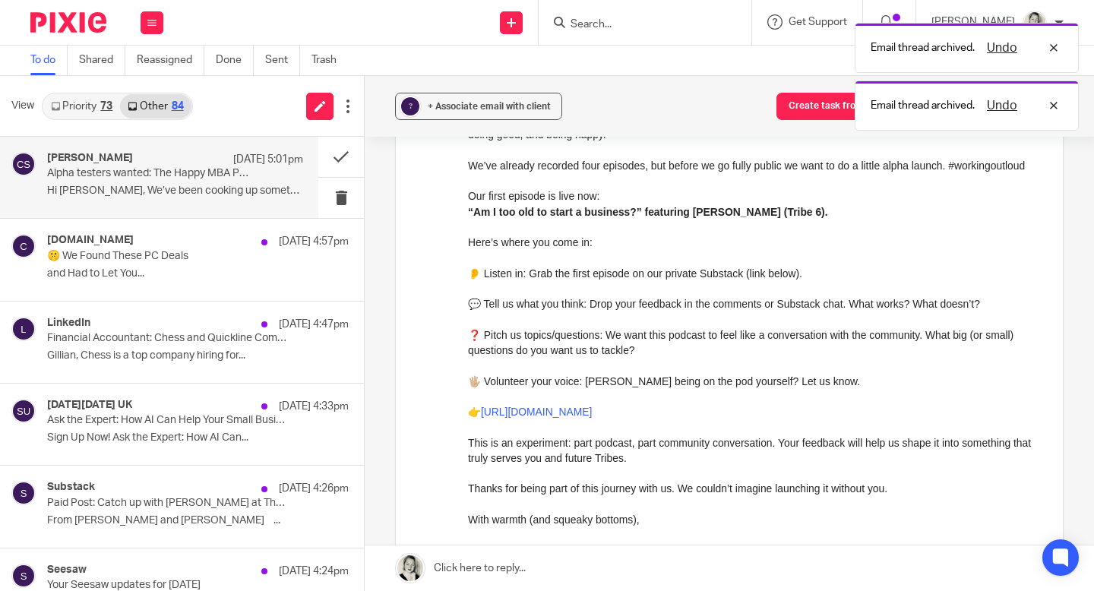
scroll to position [246, 0]
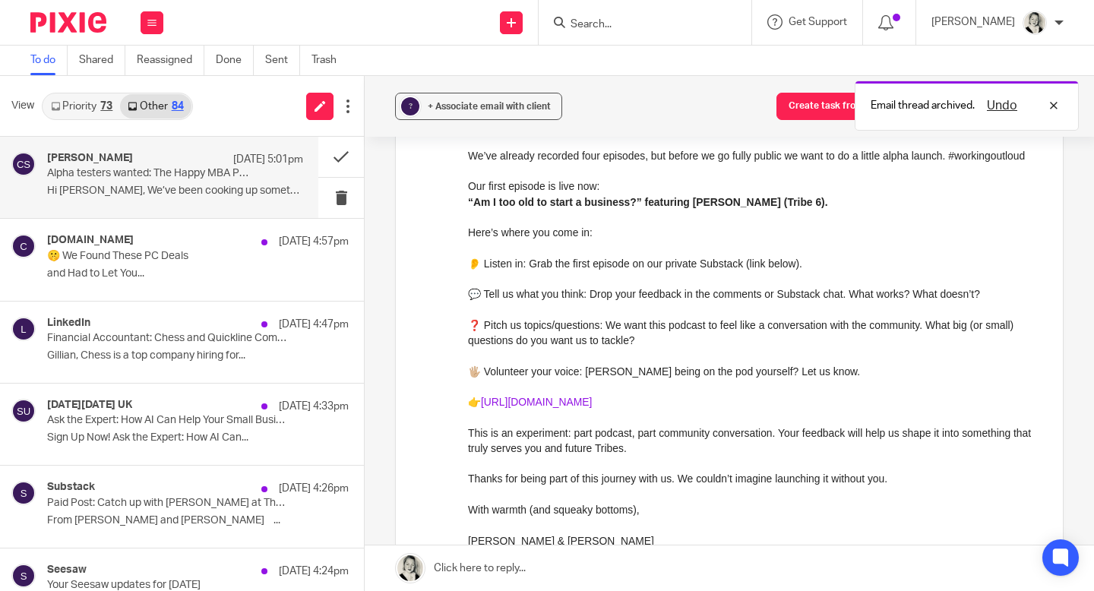
click at [528, 408] on link "[URL][DOMAIN_NAME]" at bounding box center [536, 402] width 111 height 12
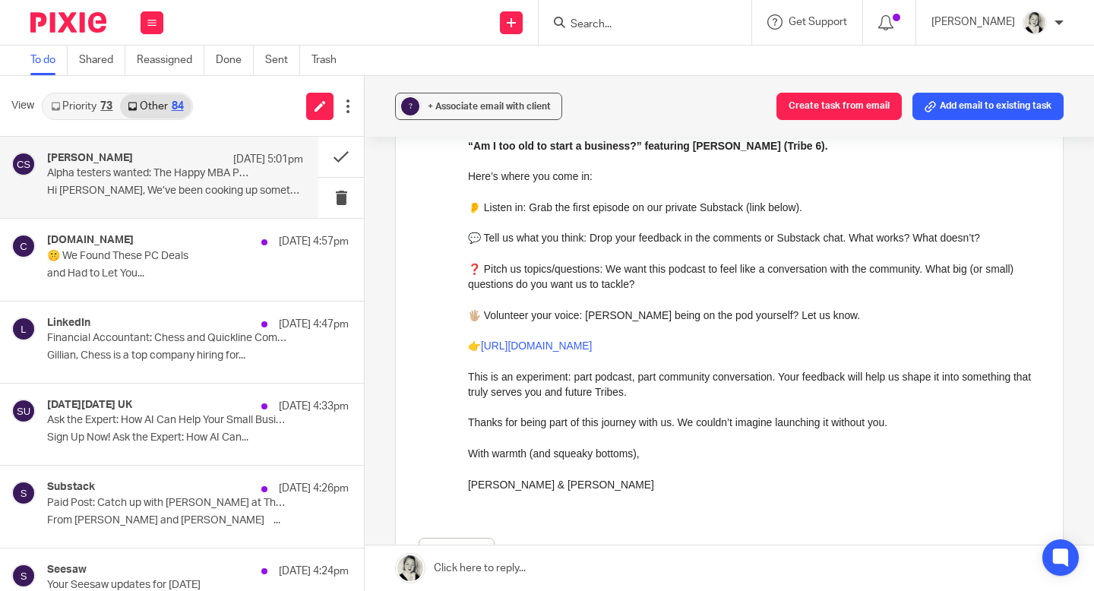
scroll to position [463, 0]
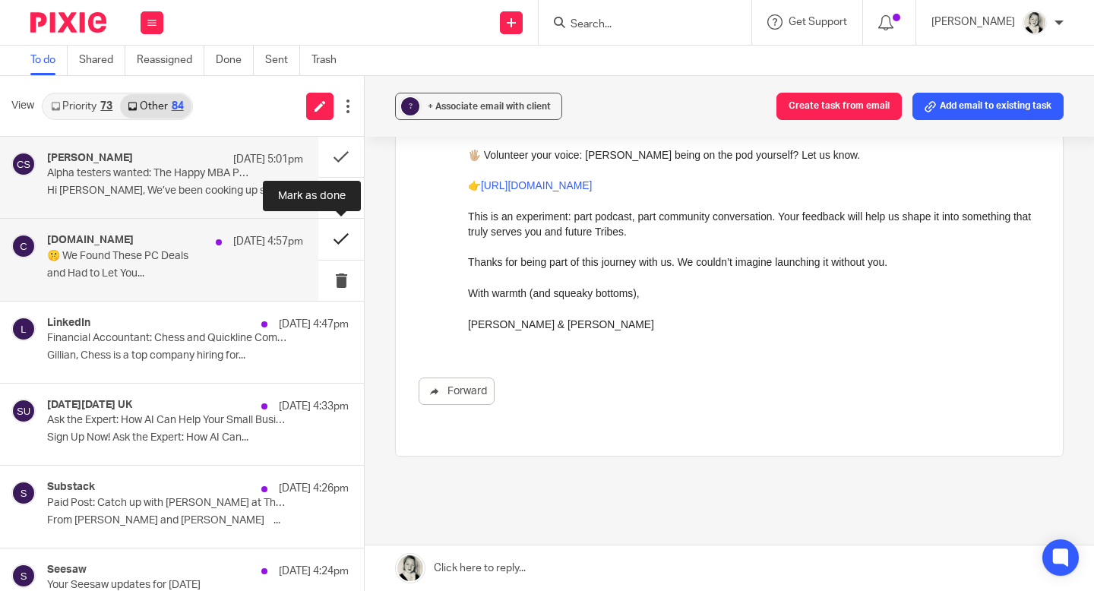
click at [346, 232] on button at bounding box center [341, 239] width 46 height 40
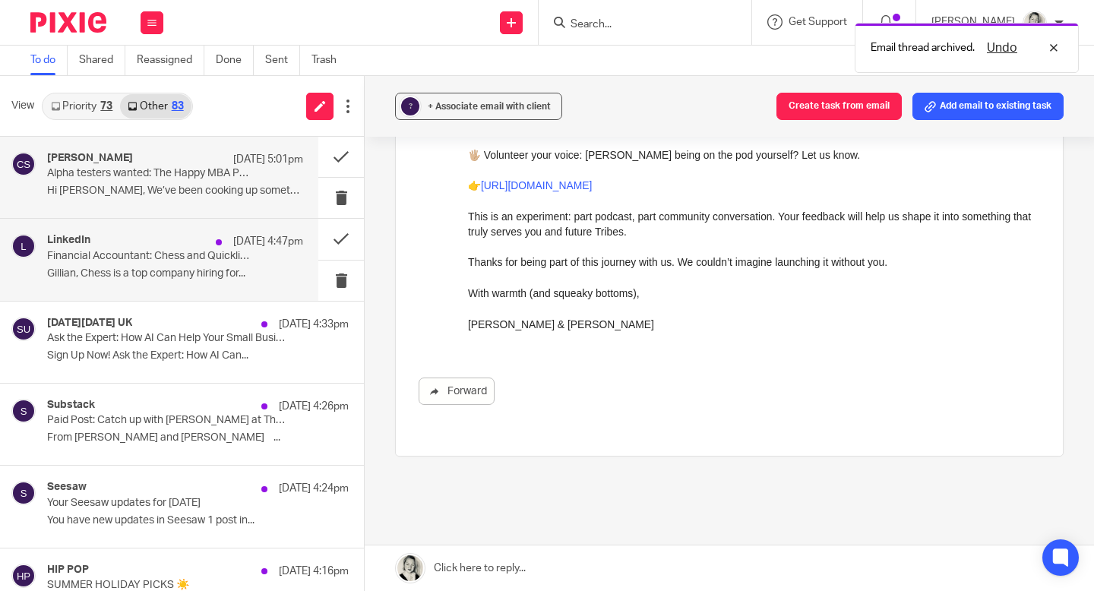
click at [224, 257] on p "Financial Accountant: Chess and Quickline Communications Limited hired roles ne…" at bounding box center [149, 256] width 205 height 13
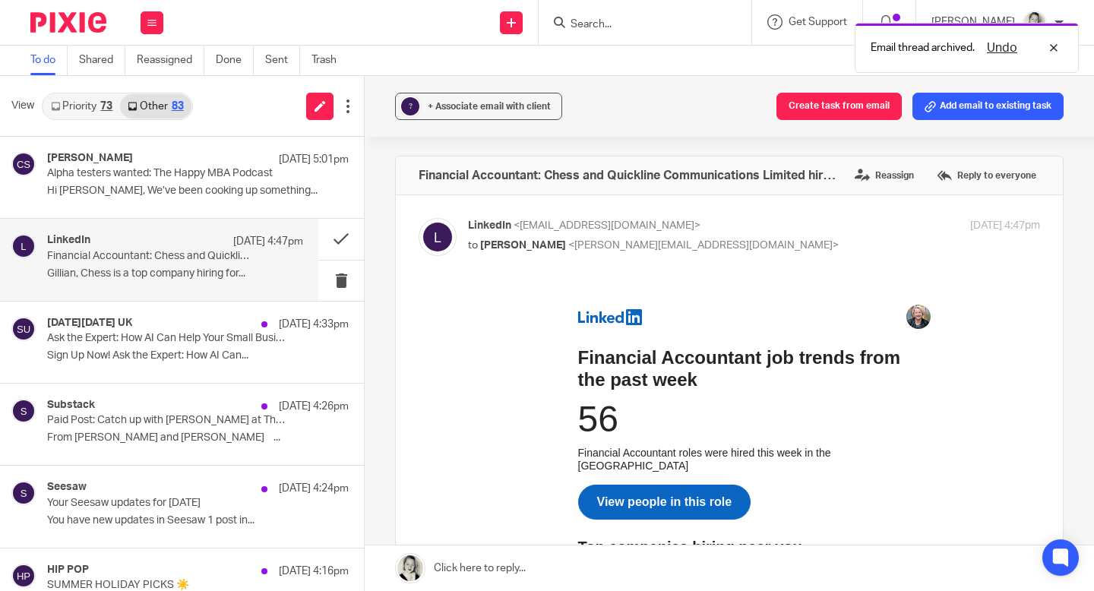
scroll to position [169, 0]
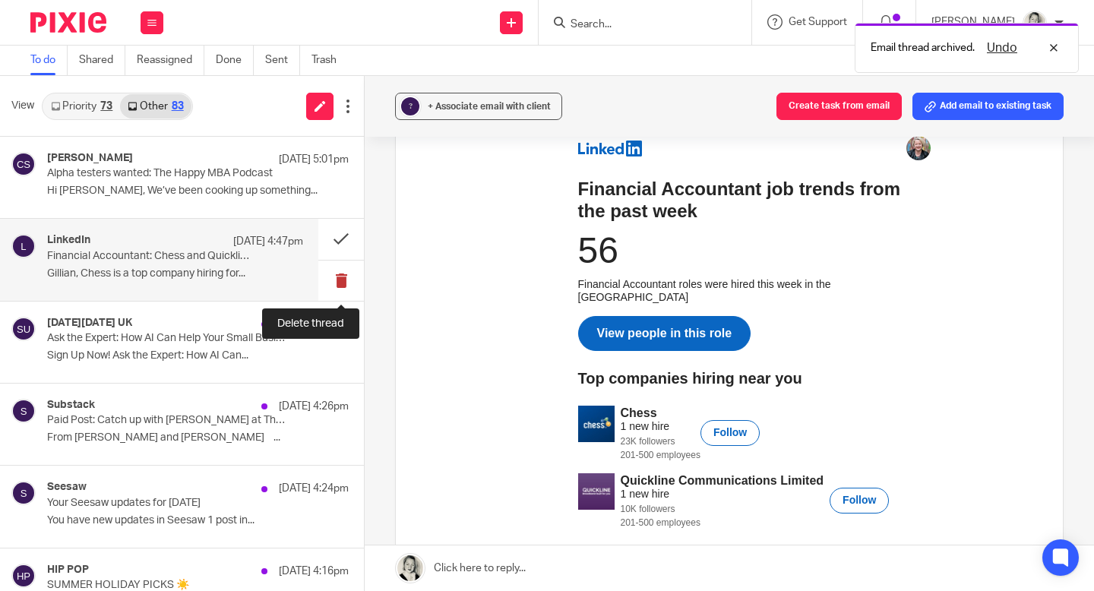
click at [343, 290] on button at bounding box center [341, 281] width 46 height 40
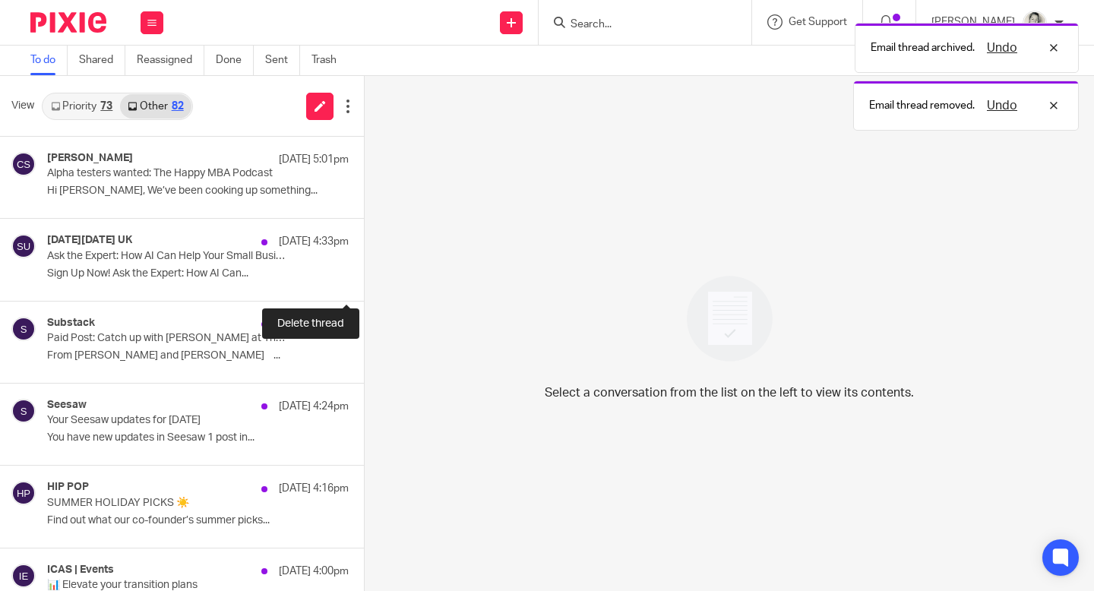
click at [364, 290] on button at bounding box center [370, 281] width 12 height 40
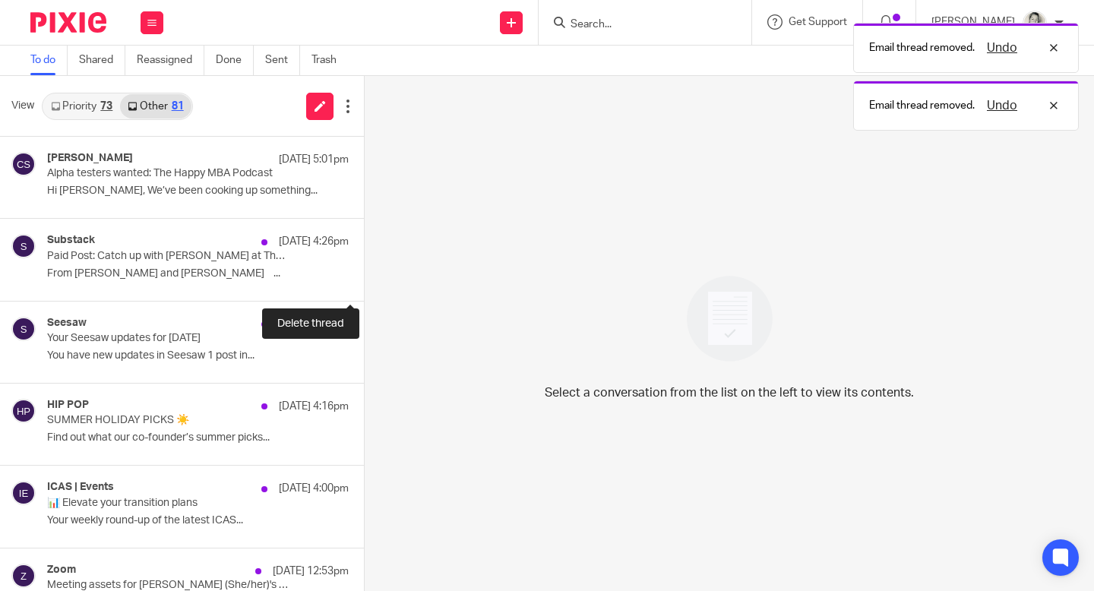
click at [364, 290] on button at bounding box center [370, 281] width 12 height 40
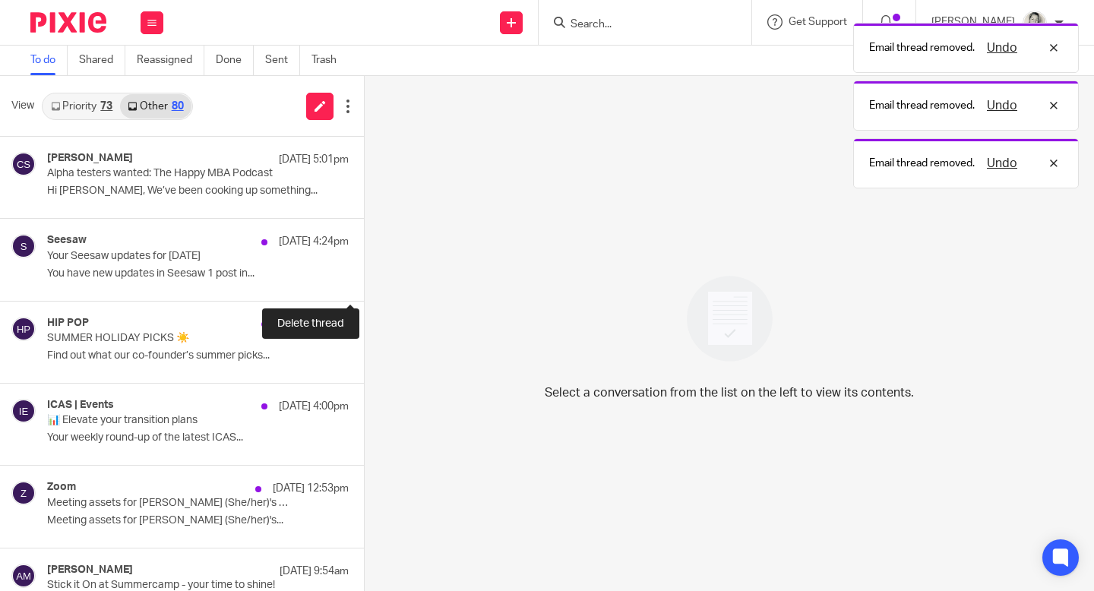
click at [364, 290] on button at bounding box center [370, 281] width 12 height 40
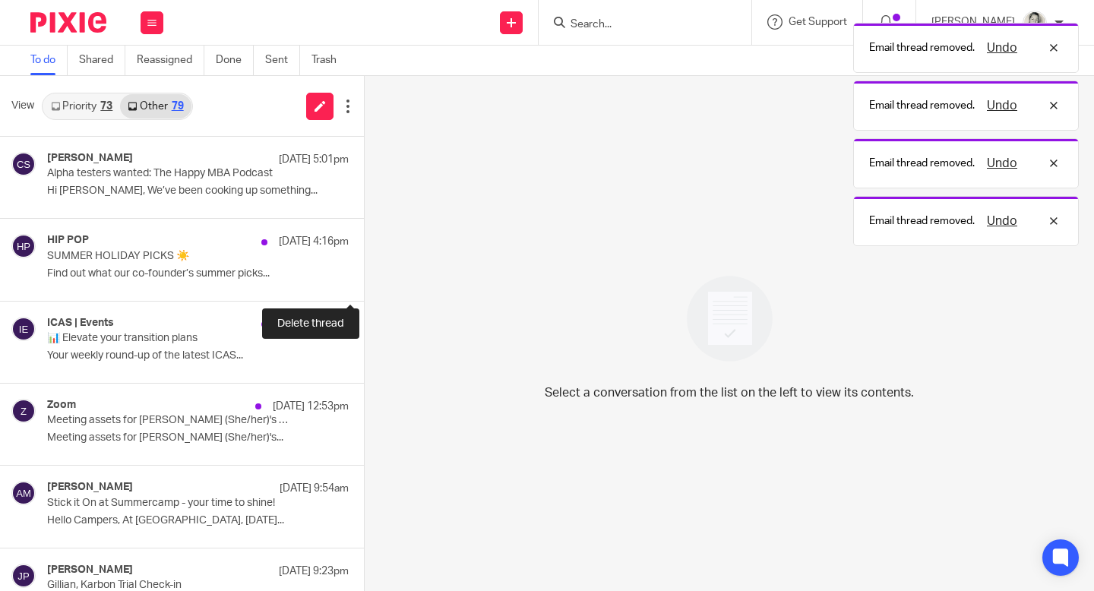
click at [364, 290] on button at bounding box center [370, 281] width 12 height 40
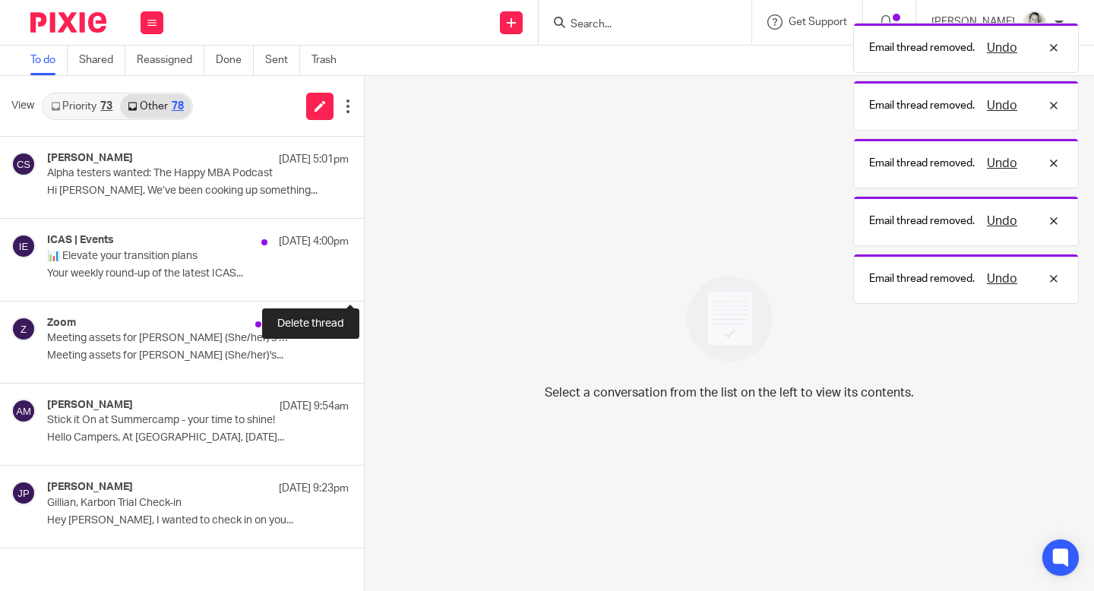
click at [364, 290] on button at bounding box center [370, 281] width 12 height 40
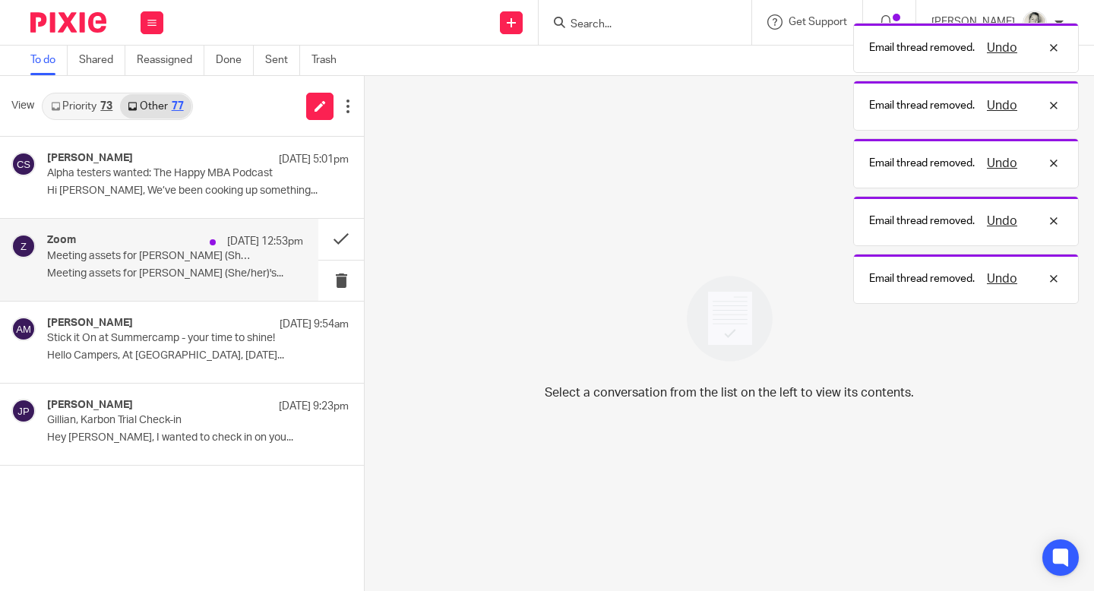
click at [232, 277] on p "Meeting assets for [PERSON_NAME] (She/her)'s..." at bounding box center [175, 273] width 256 height 13
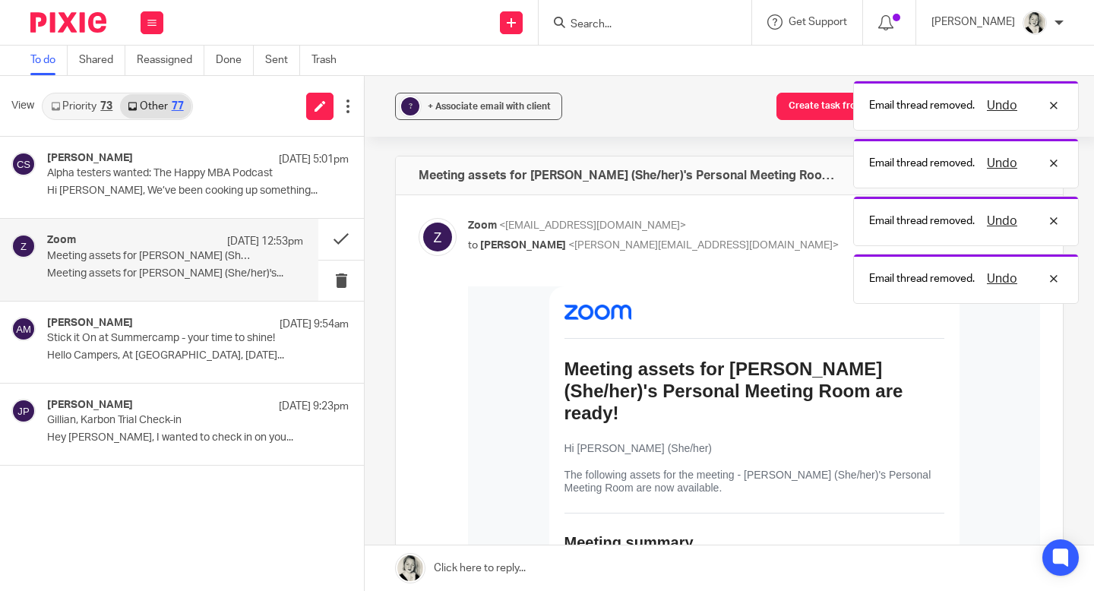
scroll to position [0, 0]
